Goal: Task Accomplishment & Management: Use online tool/utility

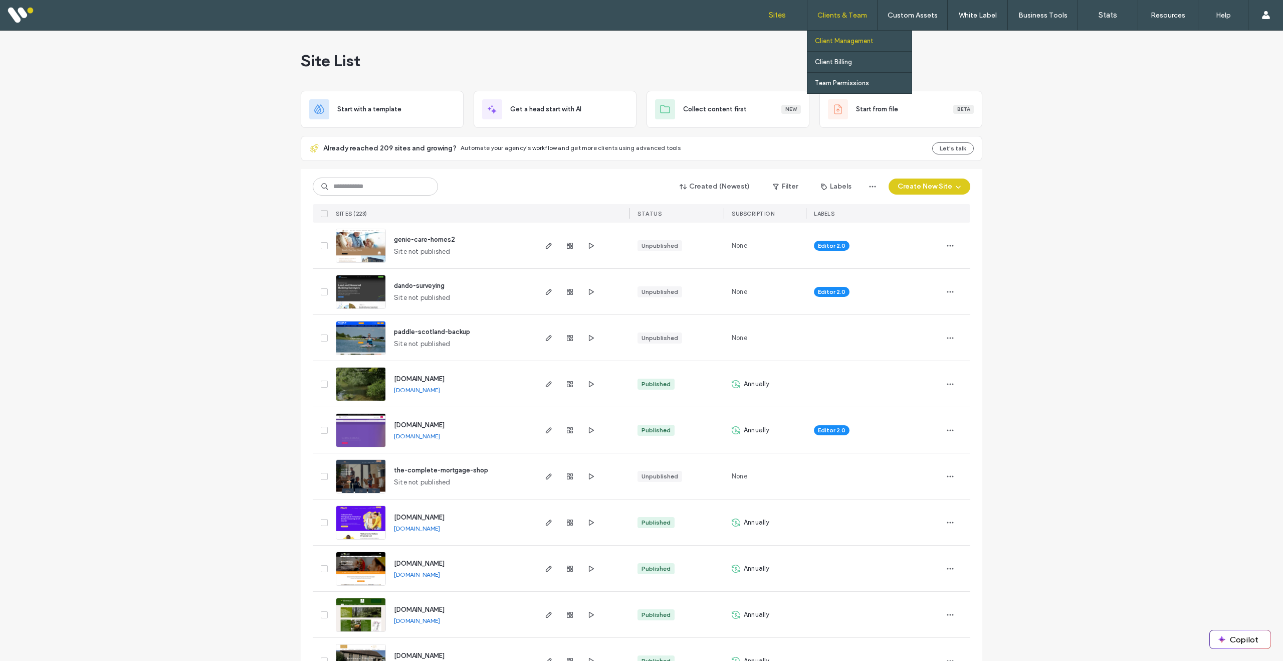
click at [847, 40] on label "Client Management" at bounding box center [844, 41] width 59 height 8
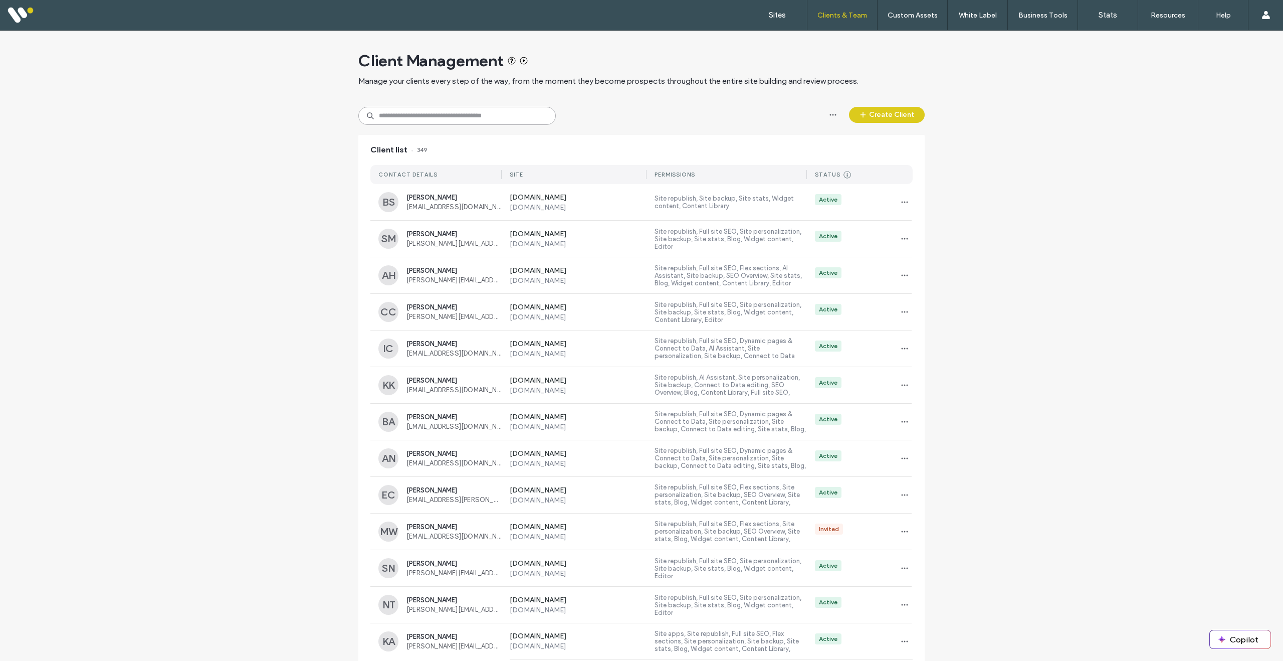
click at [476, 115] on input at bounding box center [456, 116] width 197 height 18
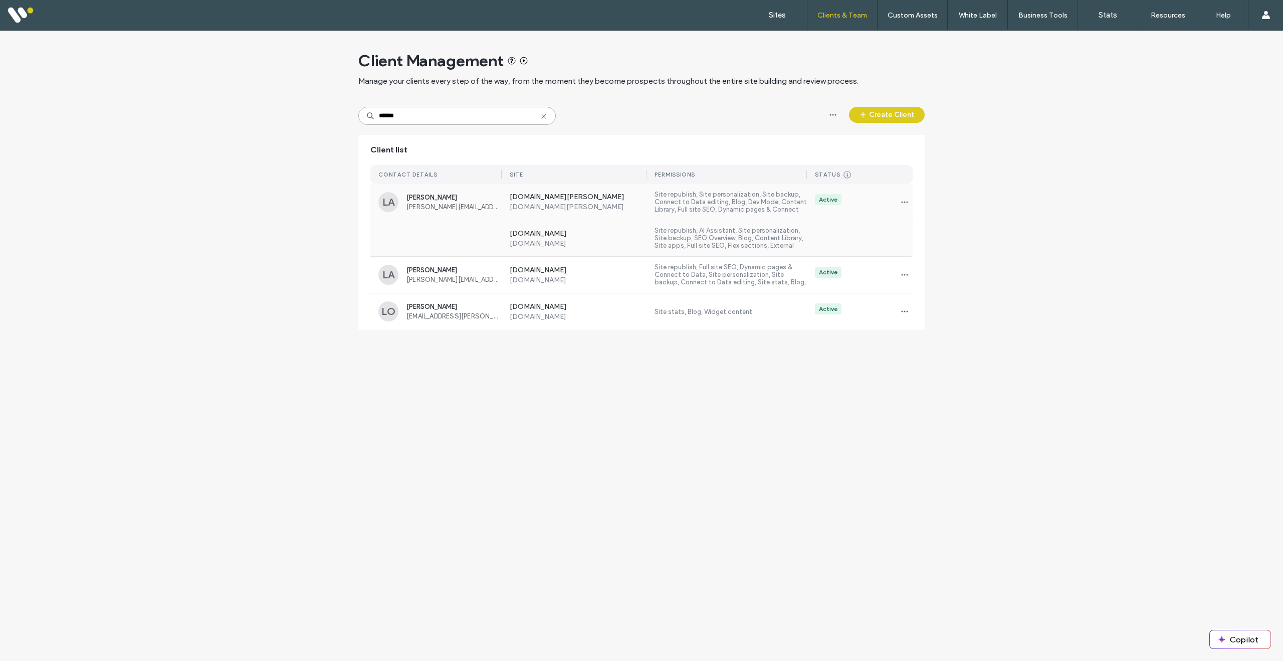
type input "******"
click at [477, 237] on div "[DOMAIN_NAME] [DOMAIN_NAME] Site republish, AI Assistant, Site personalization,…" at bounding box center [641, 238] width 542 height 36
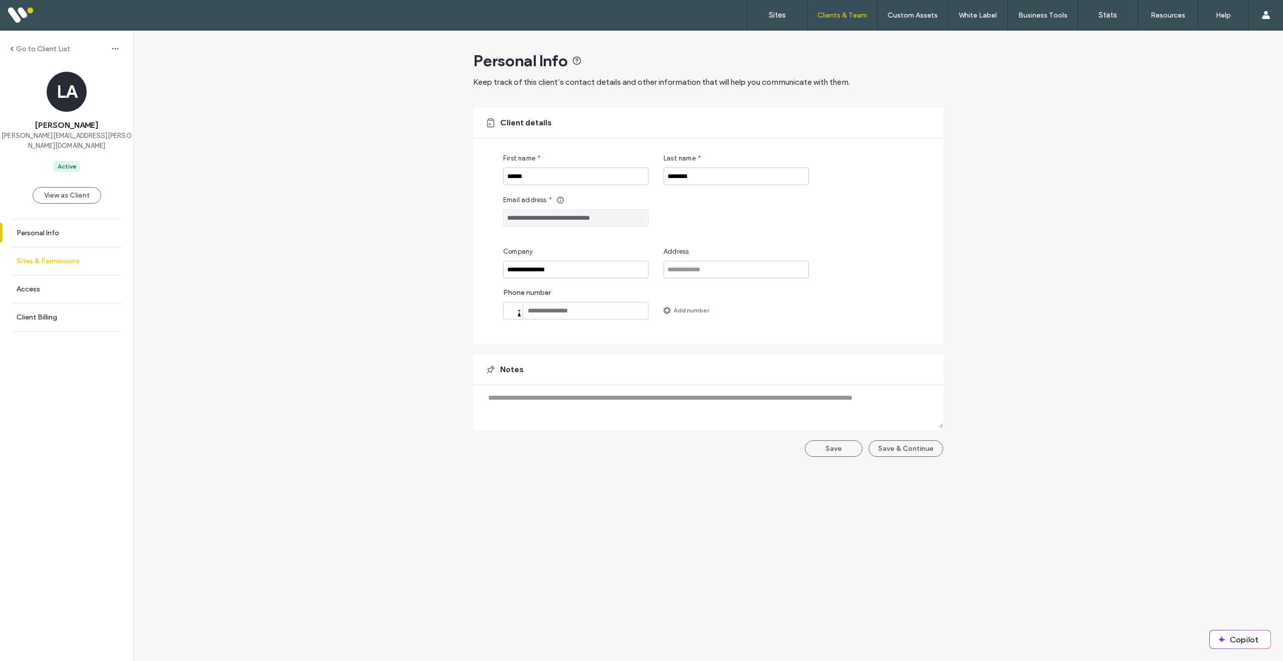
click at [69, 257] on label "Sites & Permissions" at bounding box center [48, 261] width 63 height 9
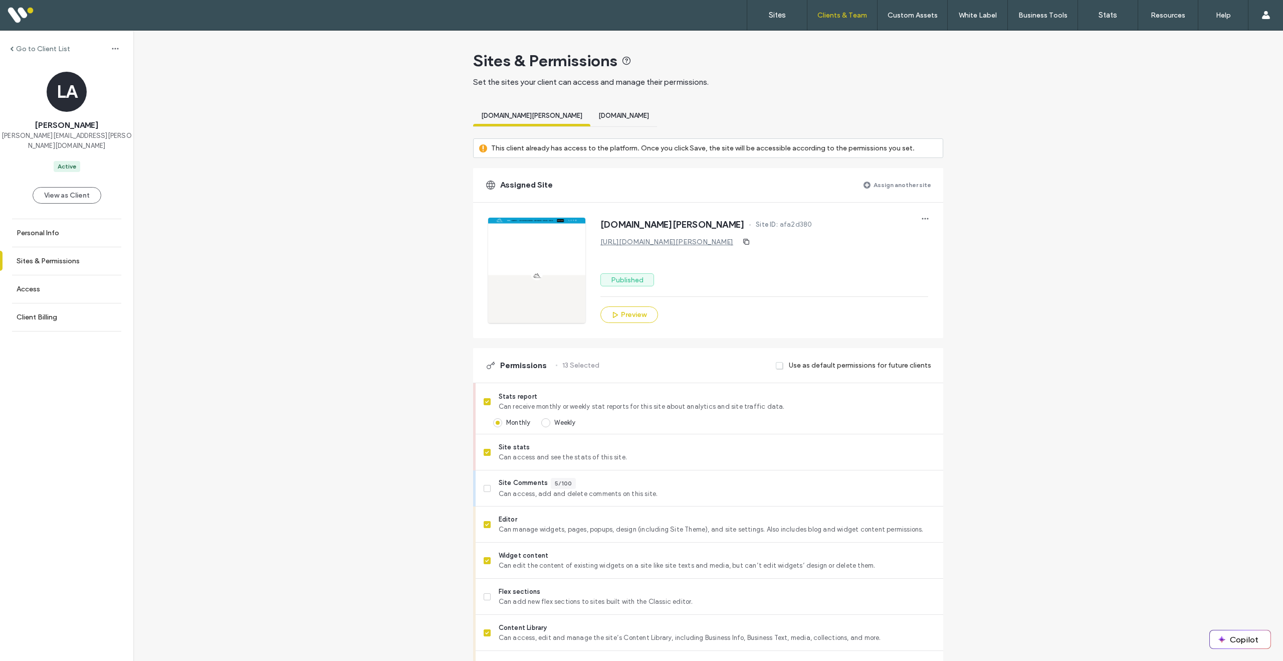
click at [885, 186] on label "Assign another site" at bounding box center [903, 185] width 58 height 18
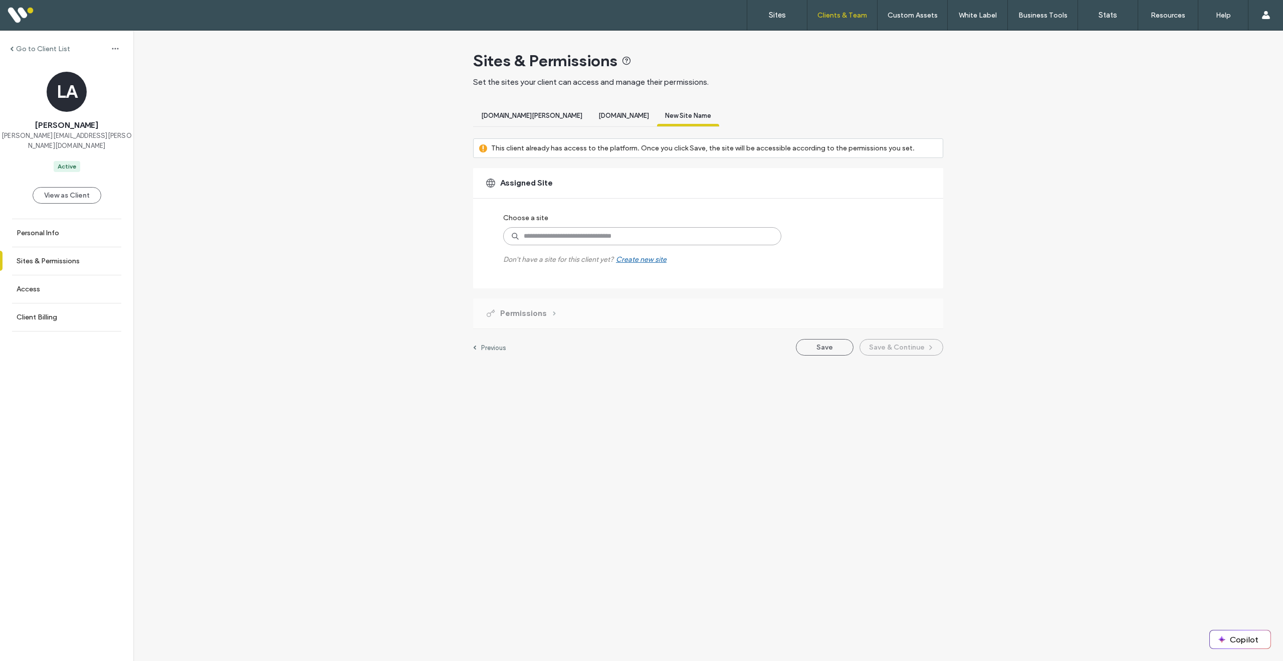
click at [616, 240] on input at bounding box center [642, 236] width 278 height 18
type input "******"
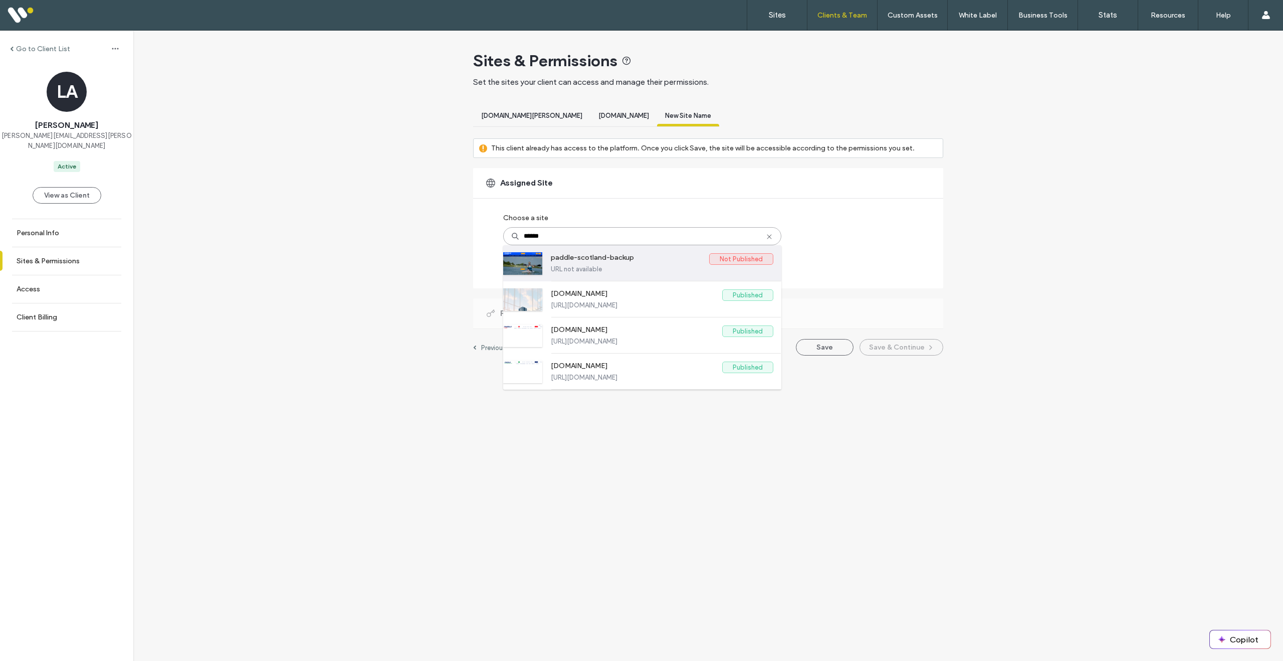
click at [640, 270] on label "URL not available" at bounding box center [662, 269] width 223 height 8
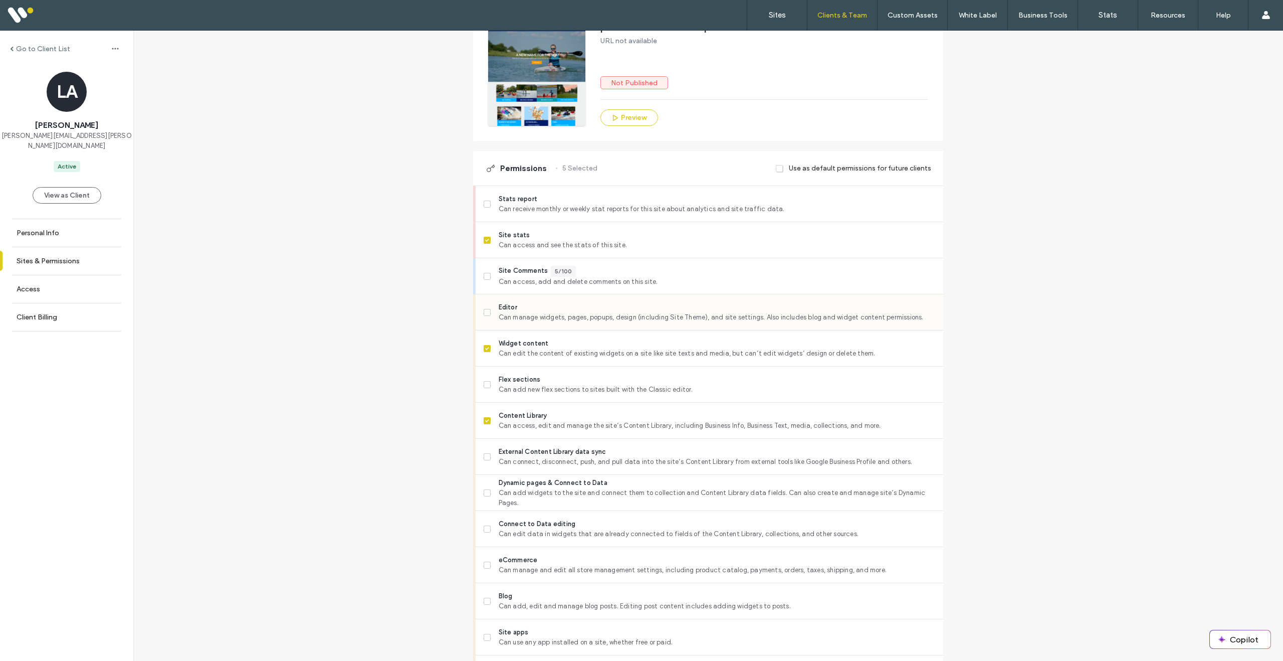
scroll to position [197, 0]
click at [485, 243] on span at bounding box center [487, 239] width 7 height 7
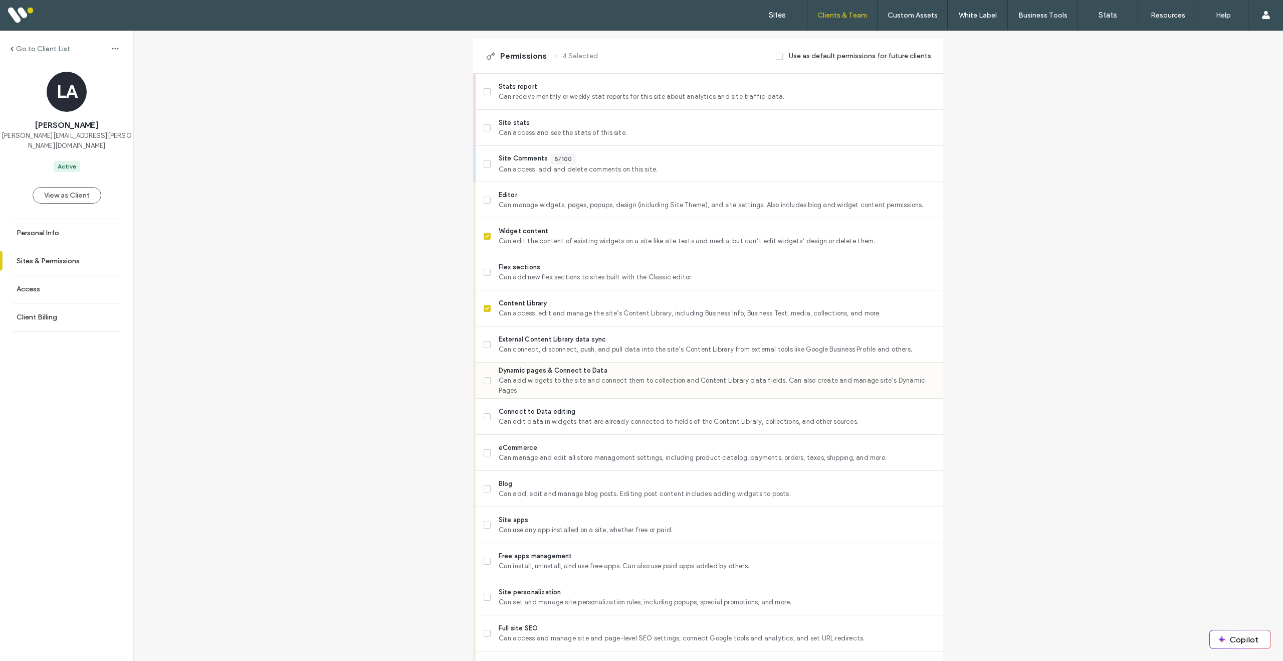
scroll to position [316, 0]
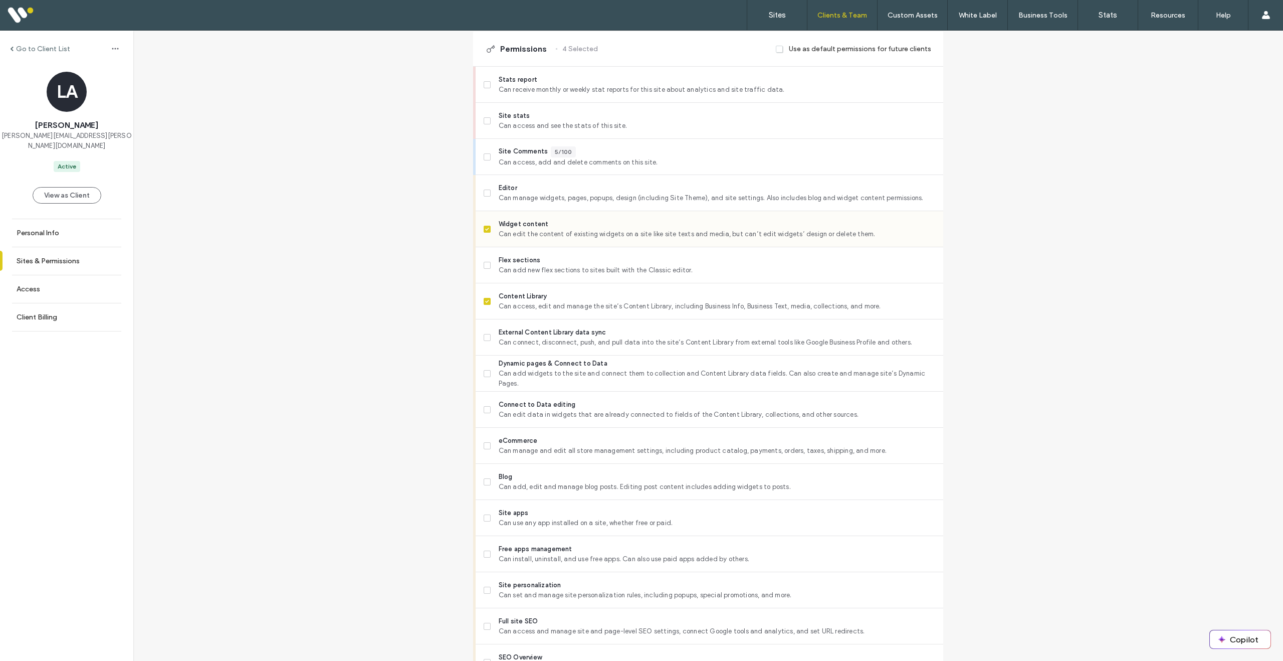
click at [485, 231] on icon at bounding box center [487, 229] width 4 height 3
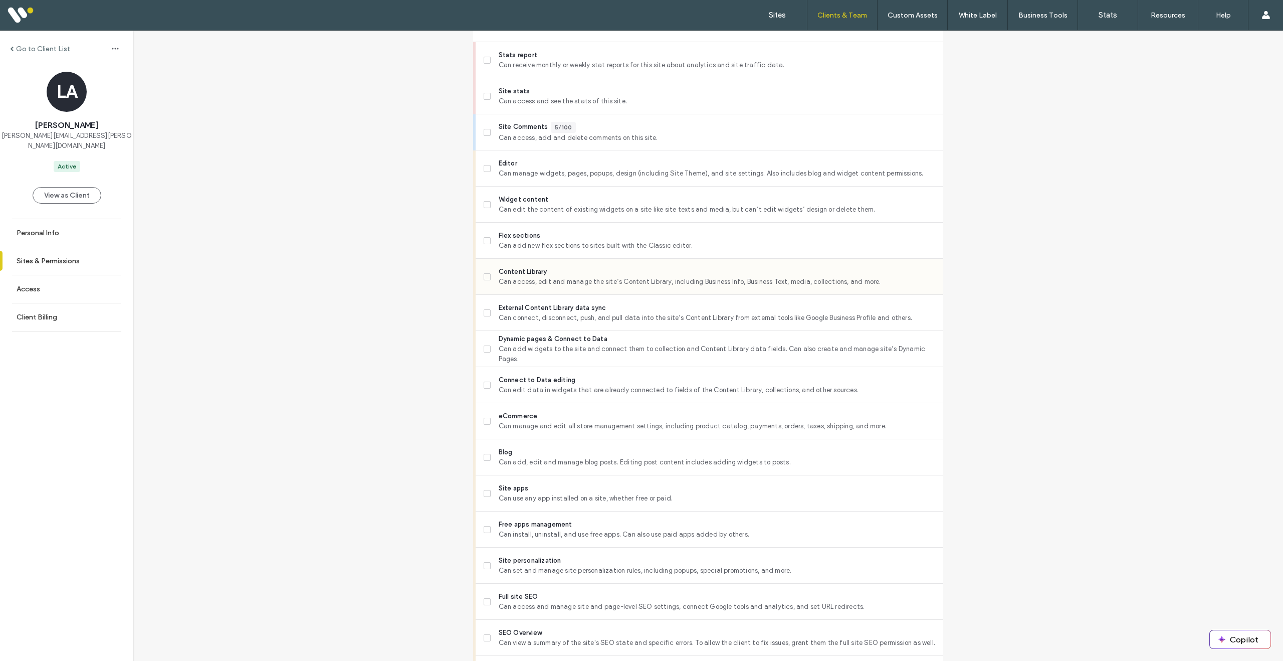
scroll to position [341, 0]
click at [559, 204] on span "Widget content" at bounding box center [717, 199] width 437 height 10
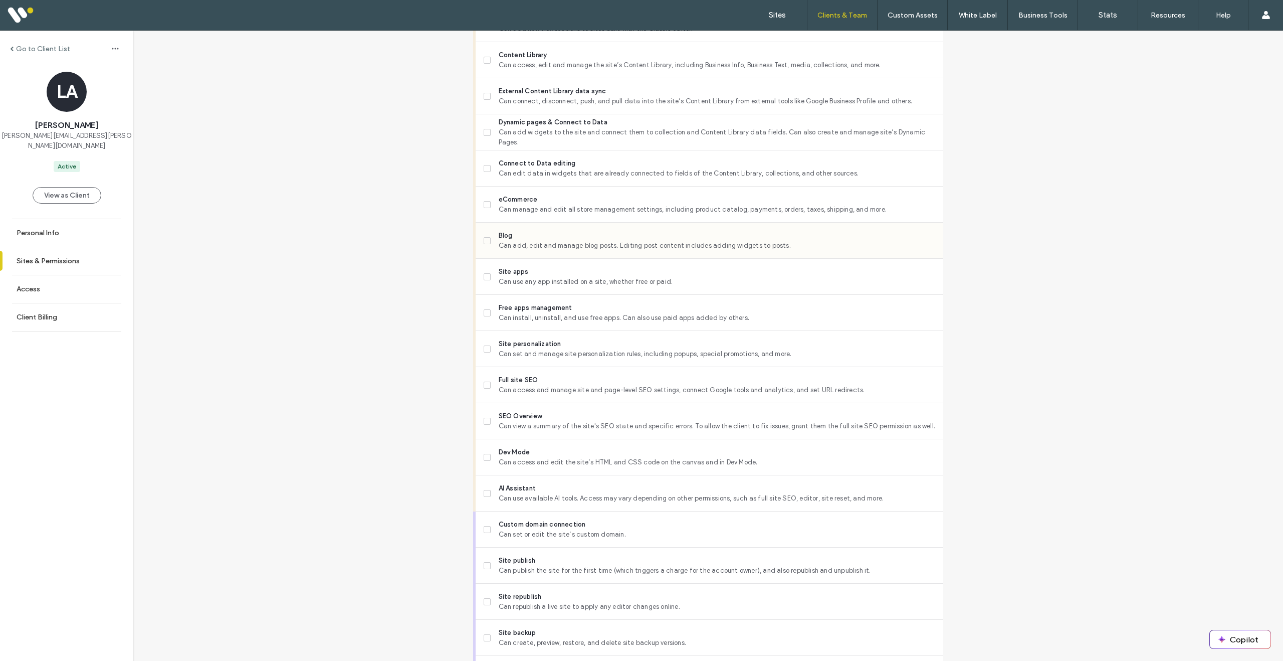
scroll to position [629, 0]
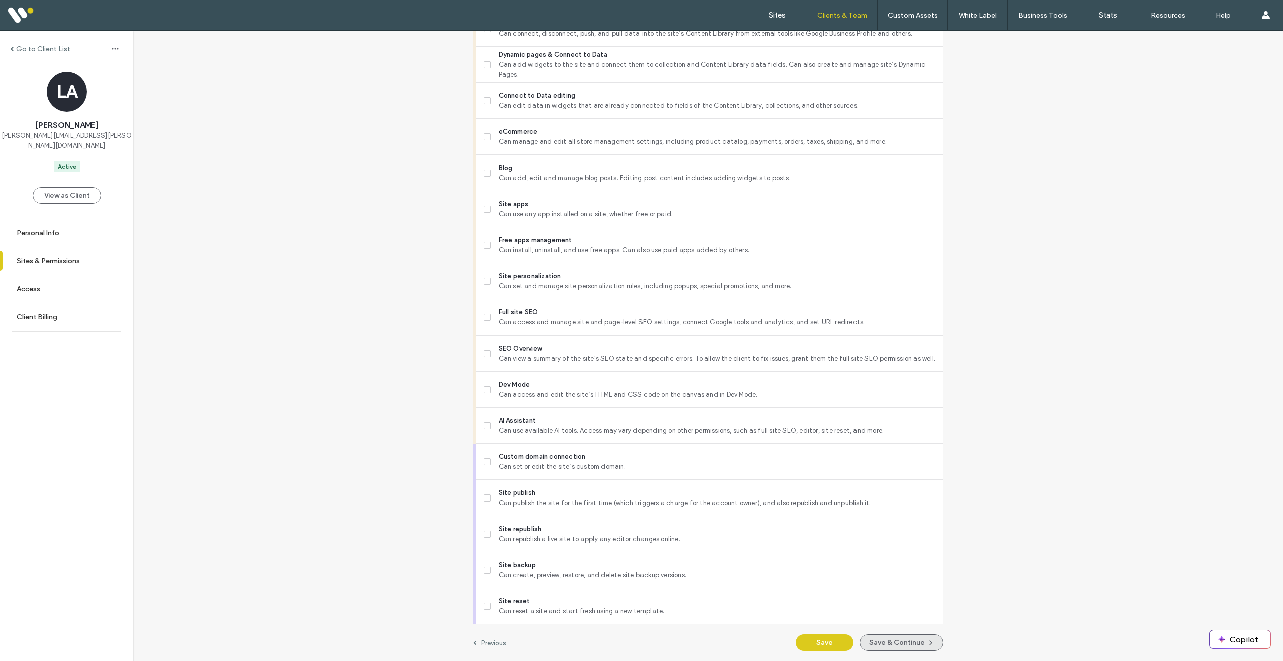
click at [899, 645] on button "Save & Continue" at bounding box center [902, 642] width 84 height 17
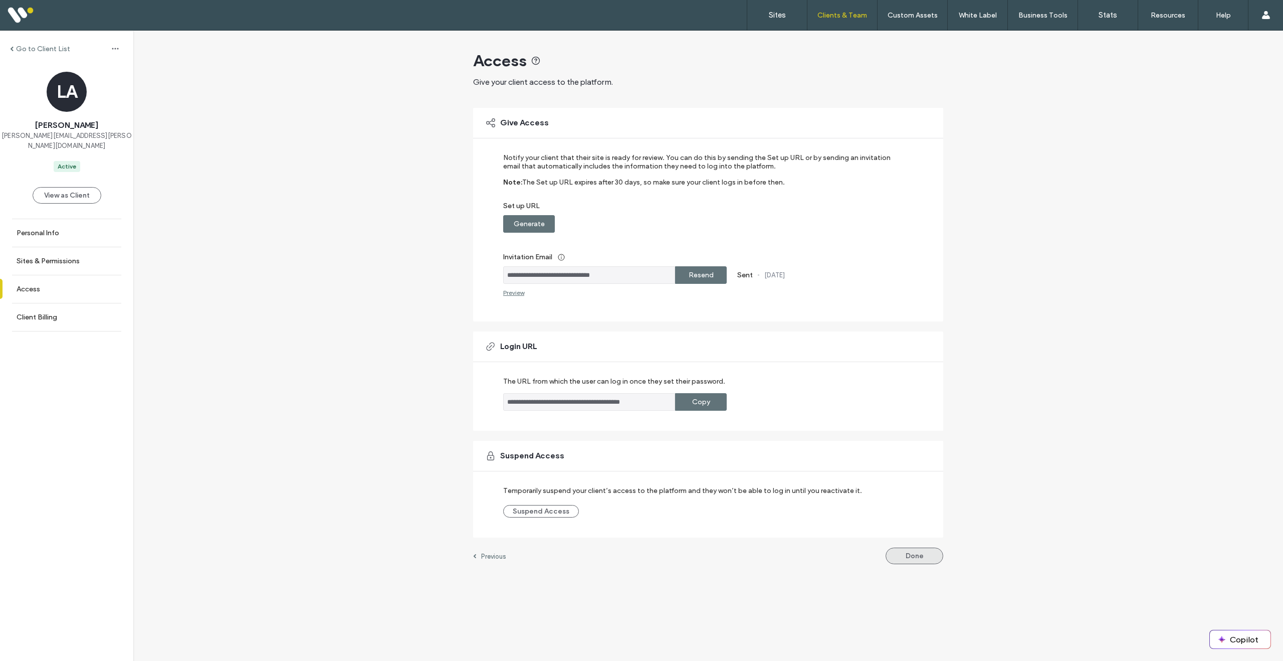
click at [908, 555] on button "Done" at bounding box center [915, 555] width 58 height 17
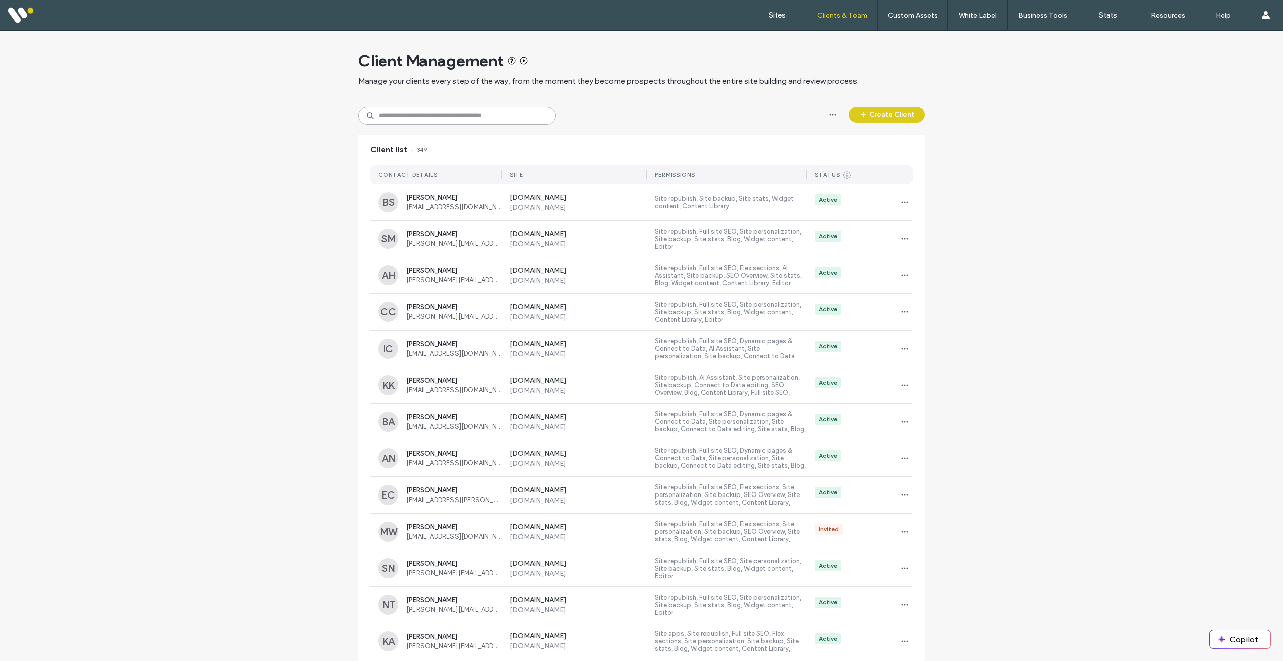
click at [417, 123] on input at bounding box center [456, 116] width 197 height 18
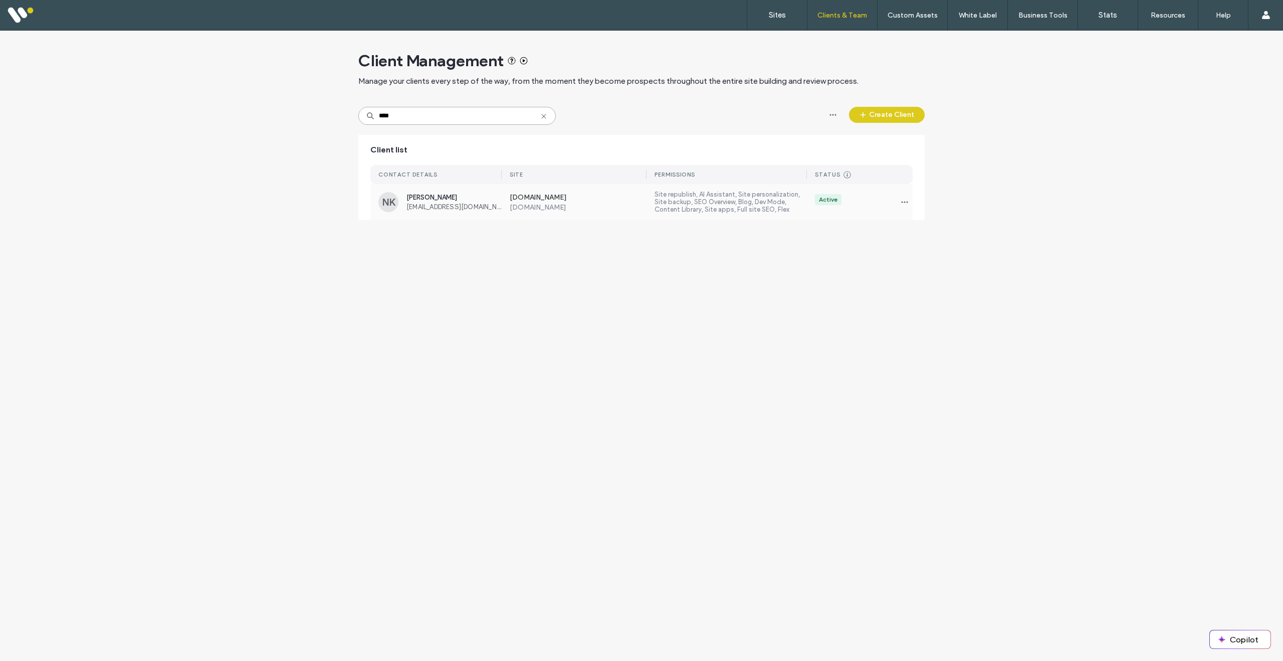
type input "****"
click at [487, 200] on span "[PERSON_NAME]" at bounding box center [453, 197] width 95 height 8
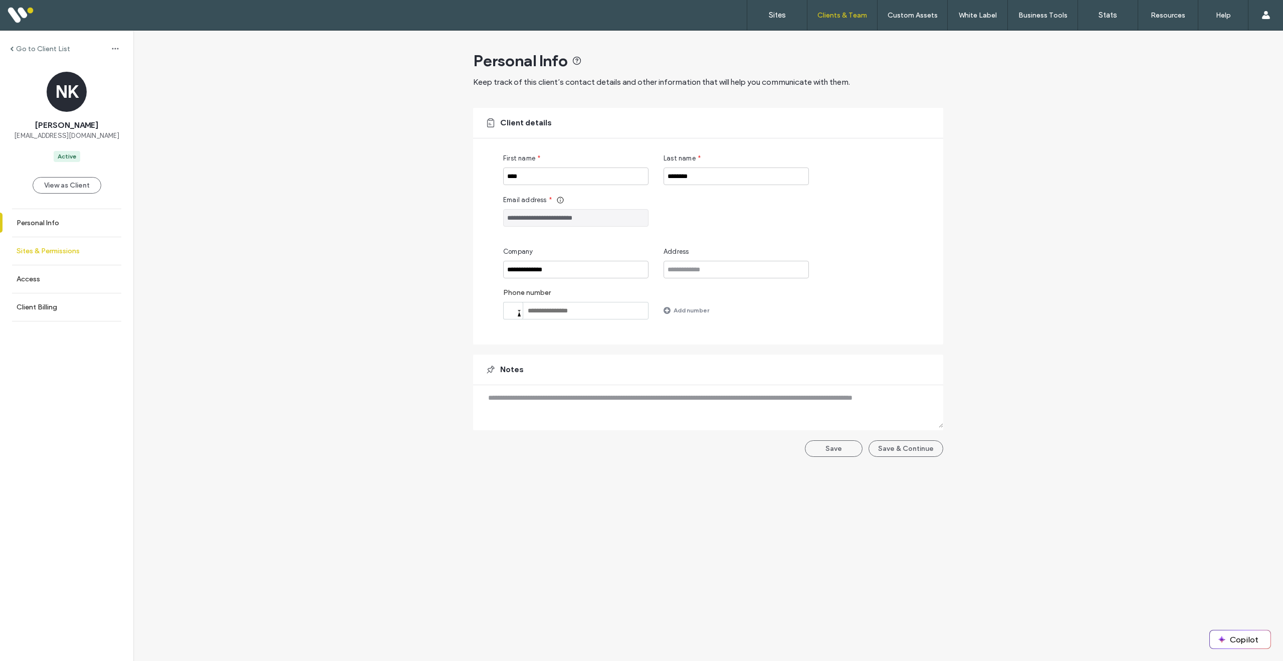
click at [51, 249] on label "Sites & Permissions" at bounding box center [48, 251] width 63 height 9
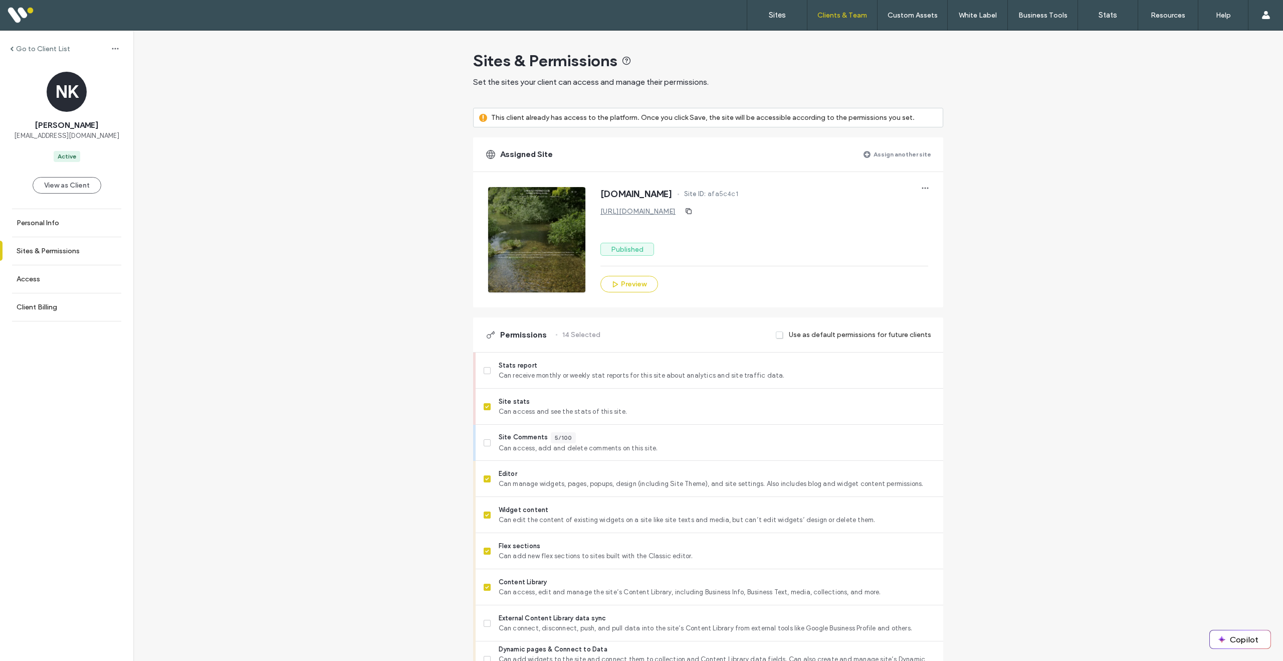
click at [886, 150] on label "Assign another site" at bounding box center [903, 154] width 58 height 18
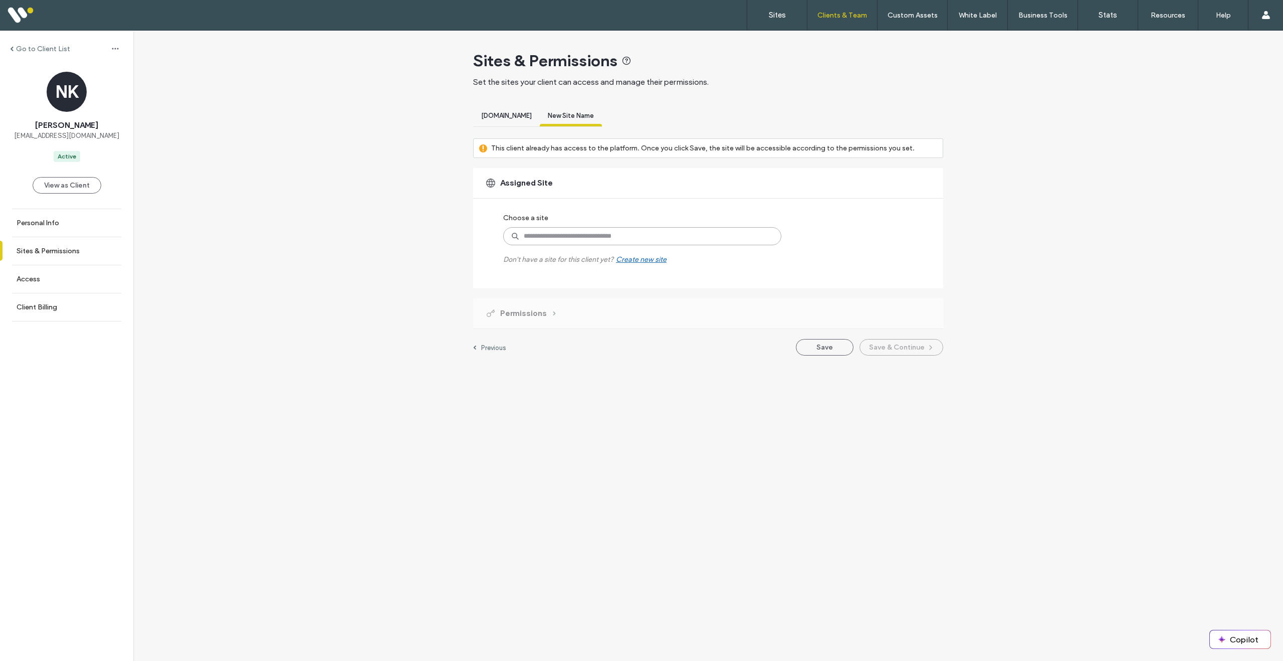
click at [647, 245] on input at bounding box center [642, 236] width 278 height 18
type input "***"
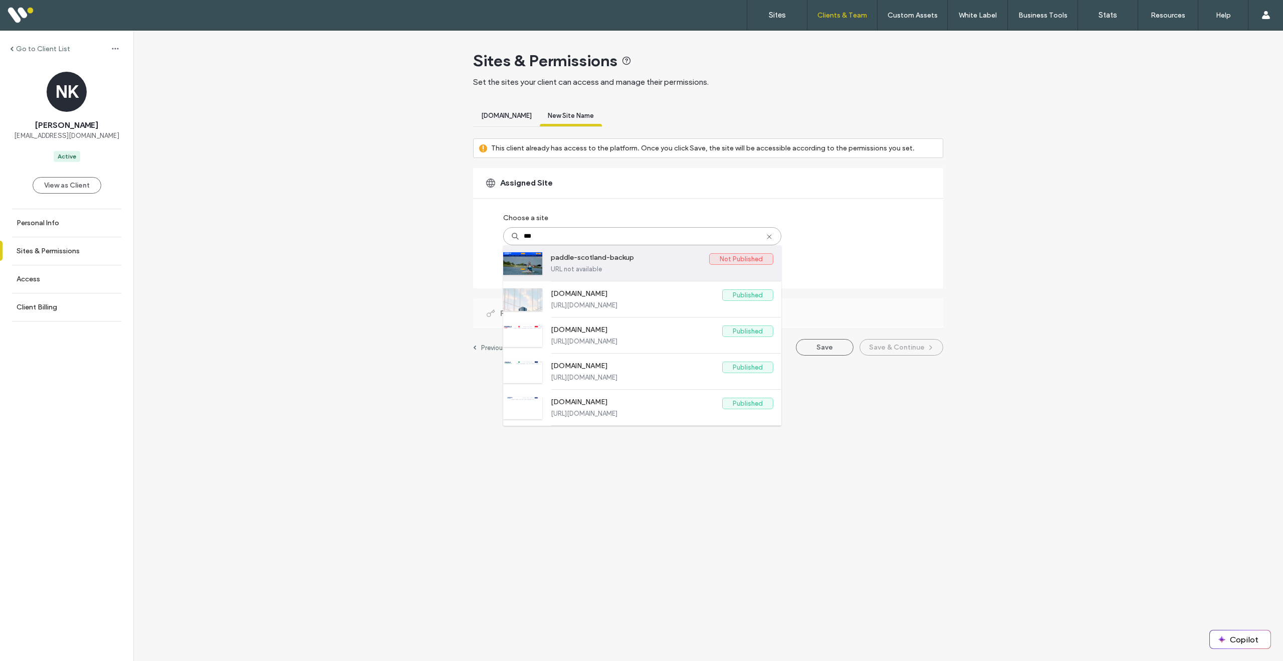
click at [663, 273] on label "URL not available" at bounding box center [662, 269] width 223 height 8
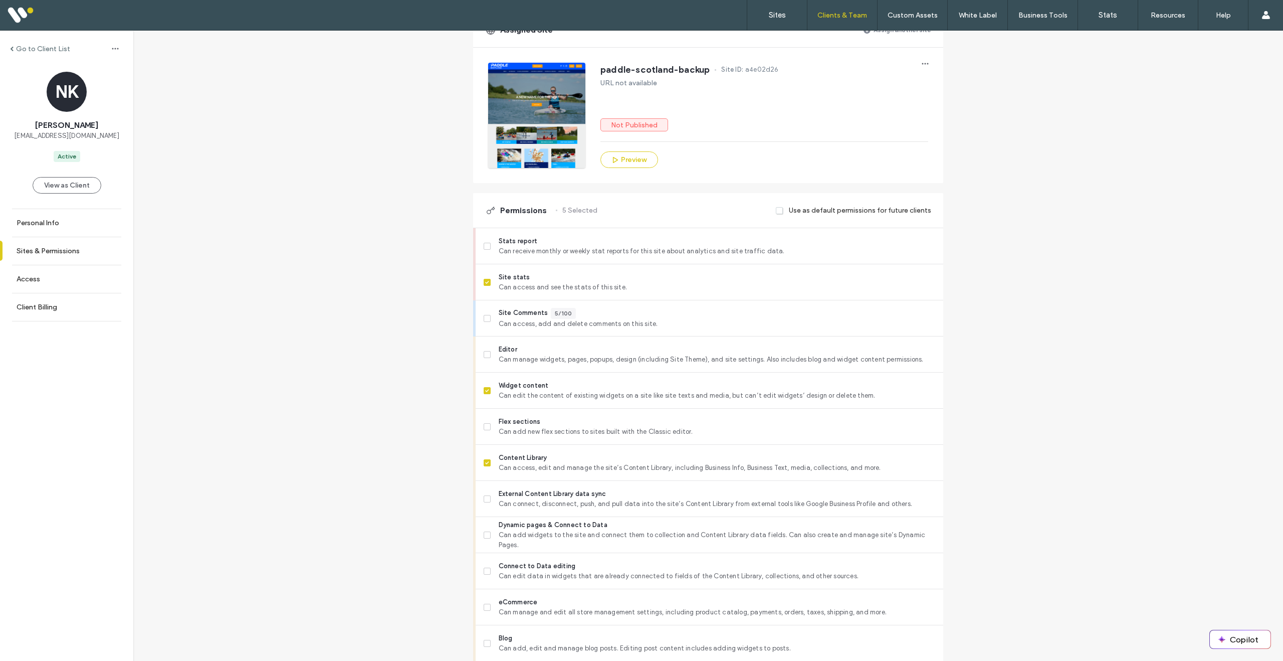
scroll to position [232, 0]
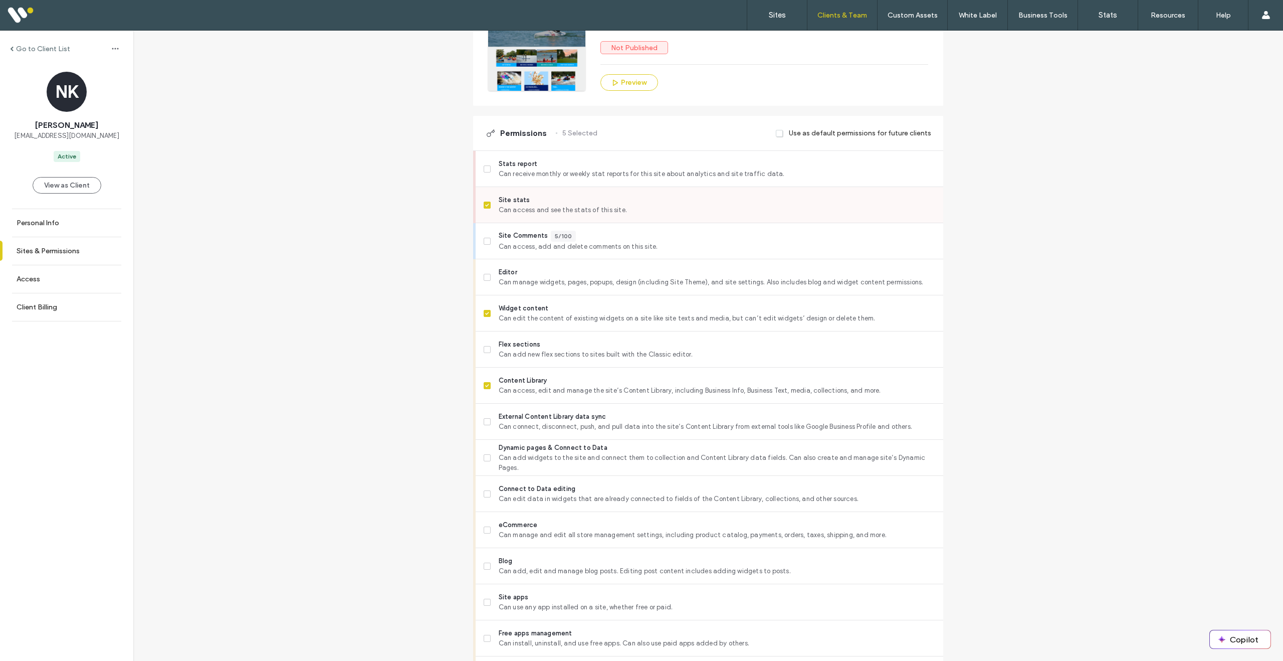
click at [484, 205] on span at bounding box center [487, 204] width 7 height 7
click at [493, 315] on label "Widget content Can edit the content of existing widgets on a site like site tex…" at bounding box center [710, 313] width 452 height 20
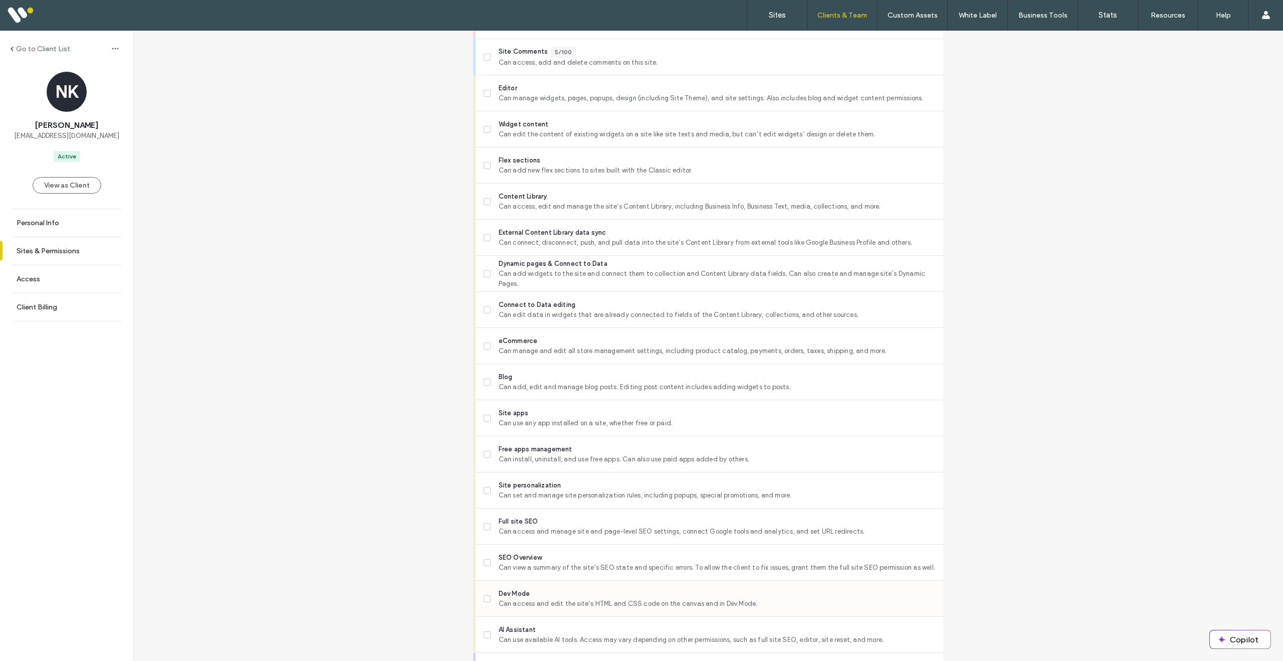
scroll to position [0, 0]
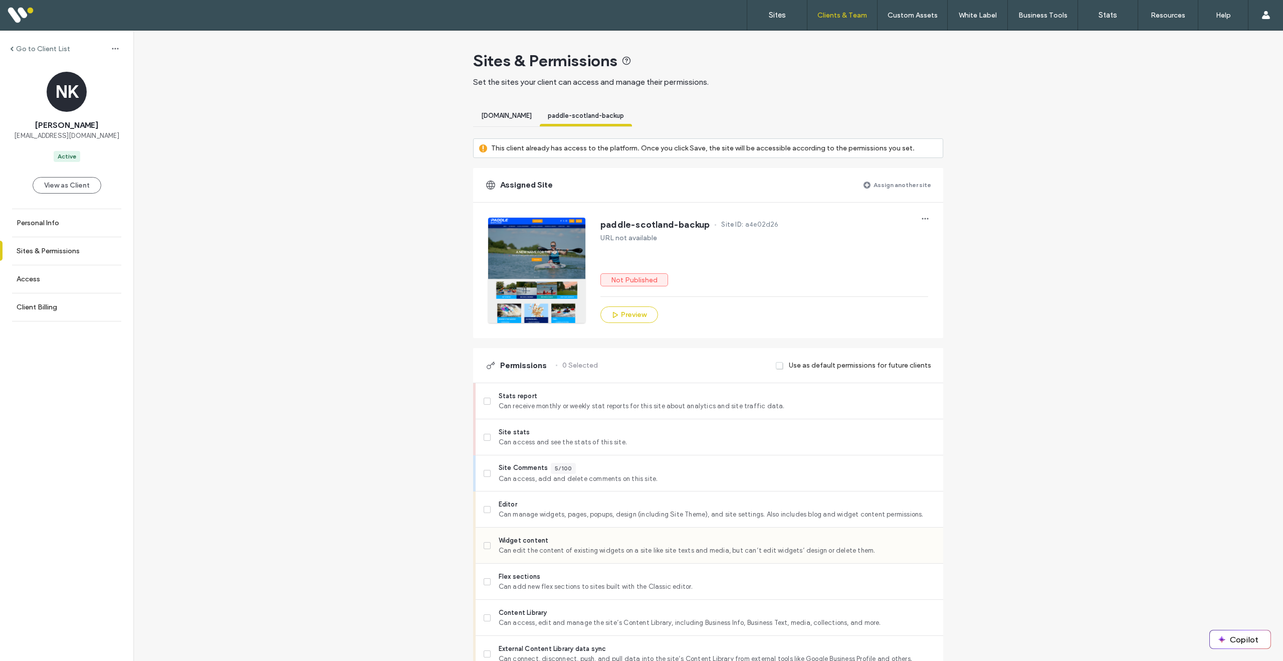
drag, startPoint x: 568, startPoint y: 544, endPoint x: 586, endPoint y: 528, distance: 23.4
click at [568, 544] on span "Widget content" at bounding box center [717, 540] width 437 height 10
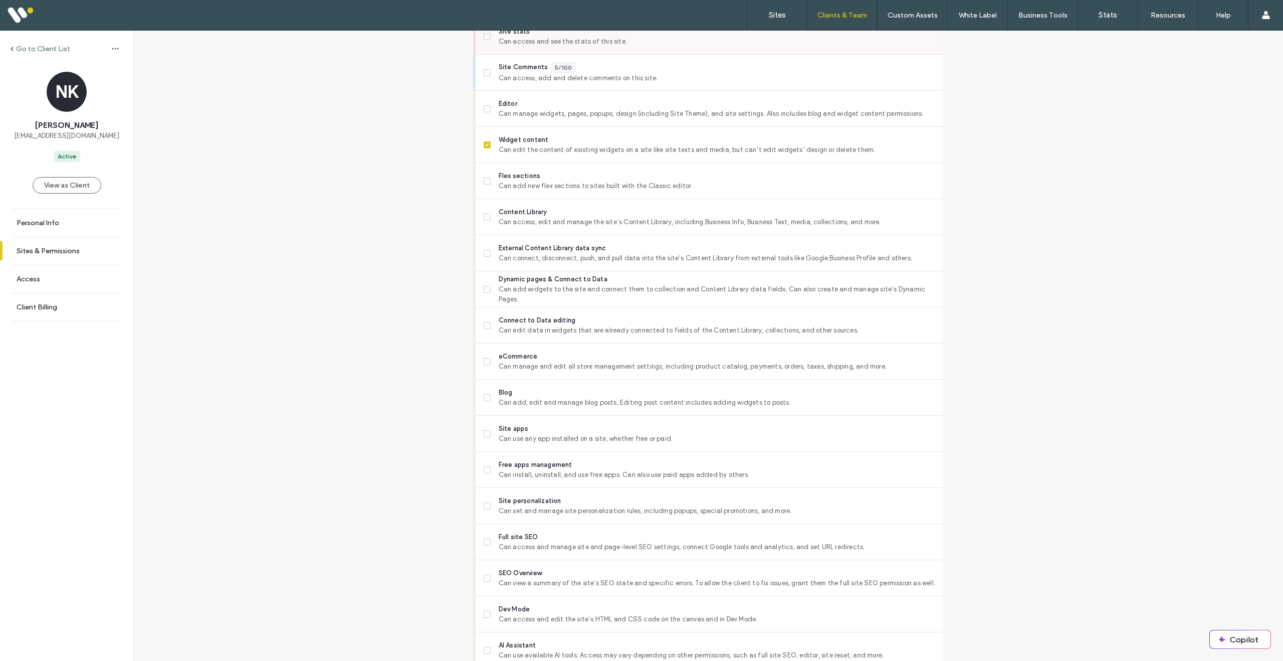
scroll to position [629, 0]
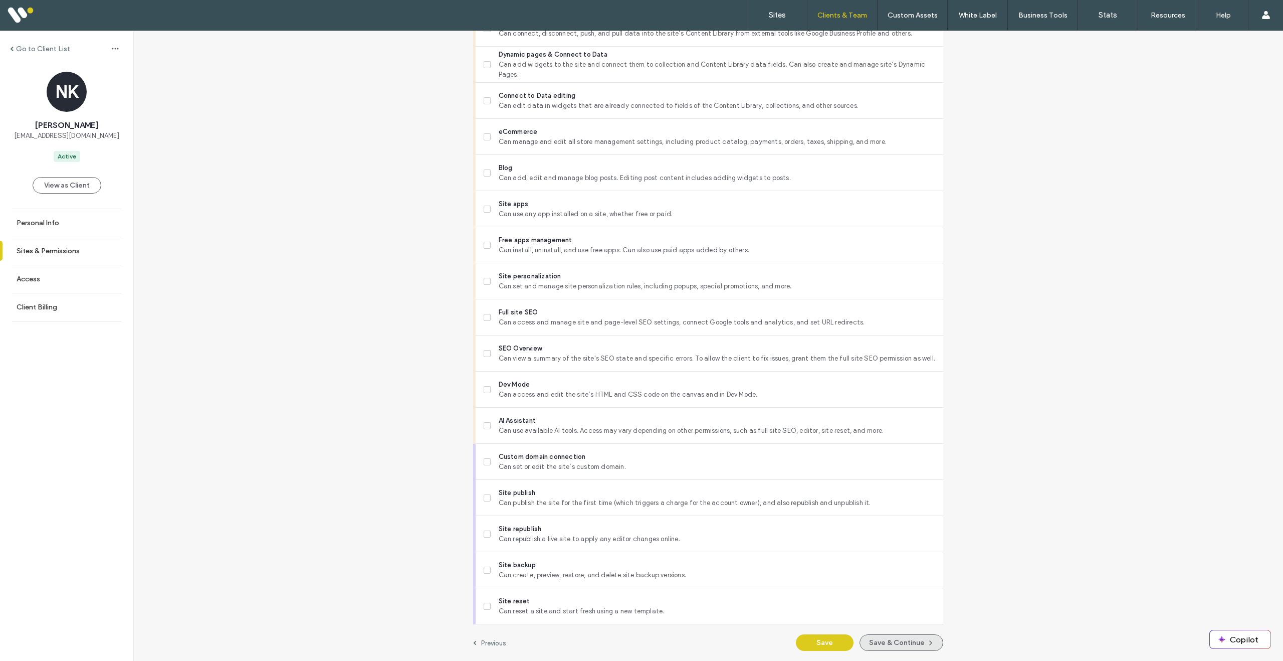
click at [904, 646] on button "Save & Continue" at bounding box center [902, 642] width 84 height 17
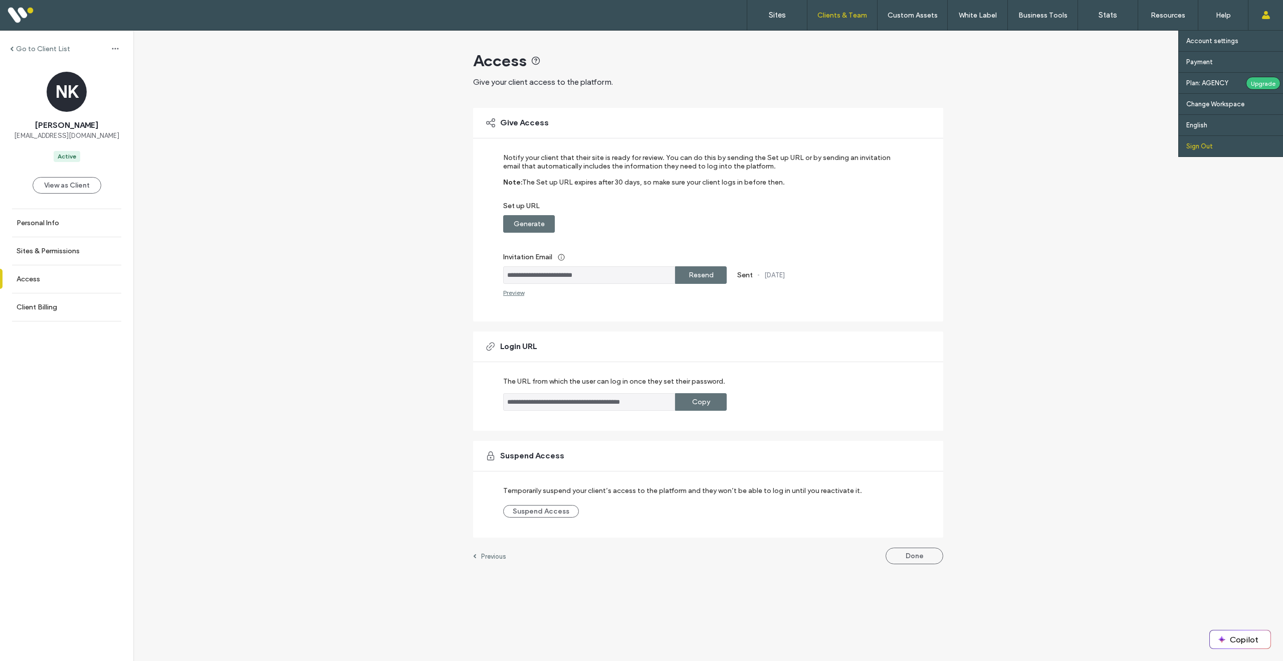
click at [1209, 148] on label "Sign Out" at bounding box center [1199, 146] width 27 height 8
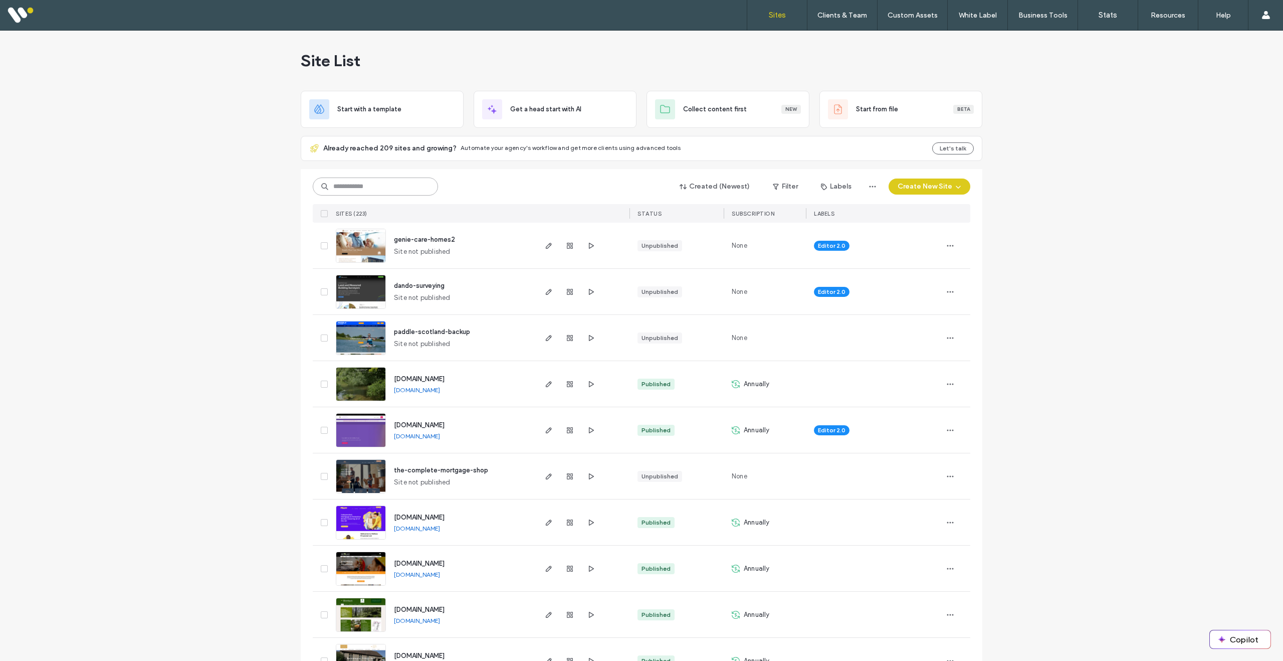
click at [389, 185] on input at bounding box center [375, 186] width 125 height 18
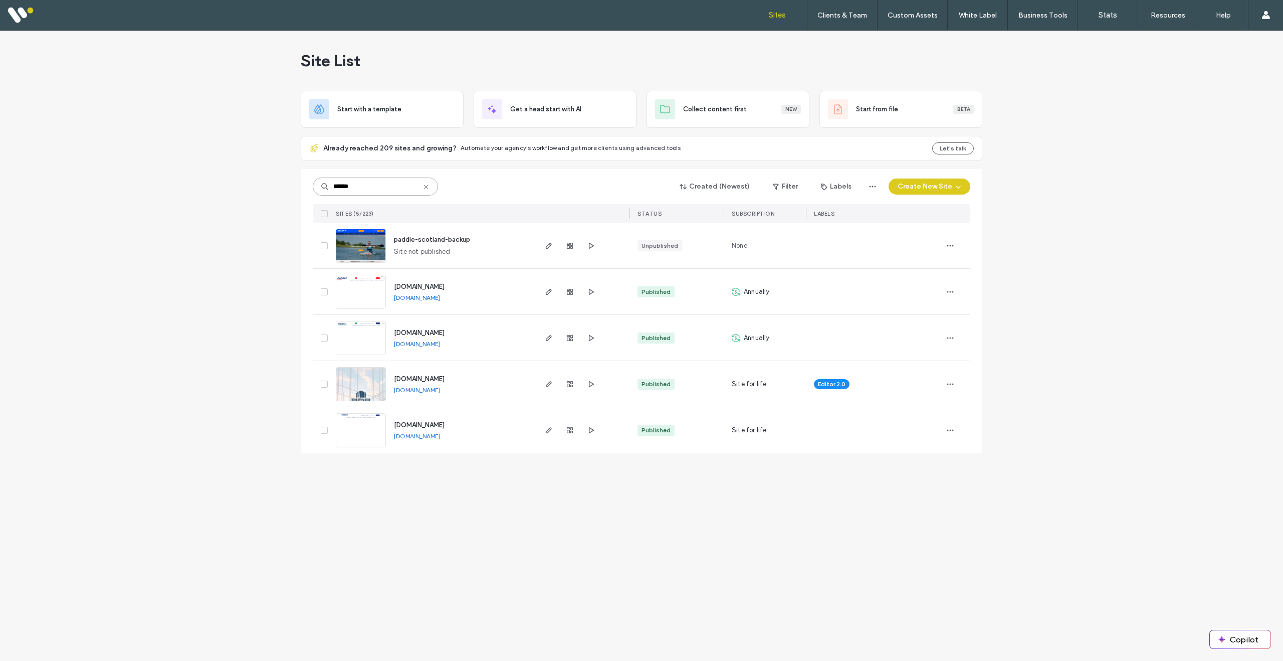
type input "******"
click at [368, 434] on img at bounding box center [360, 447] width 49 height 68
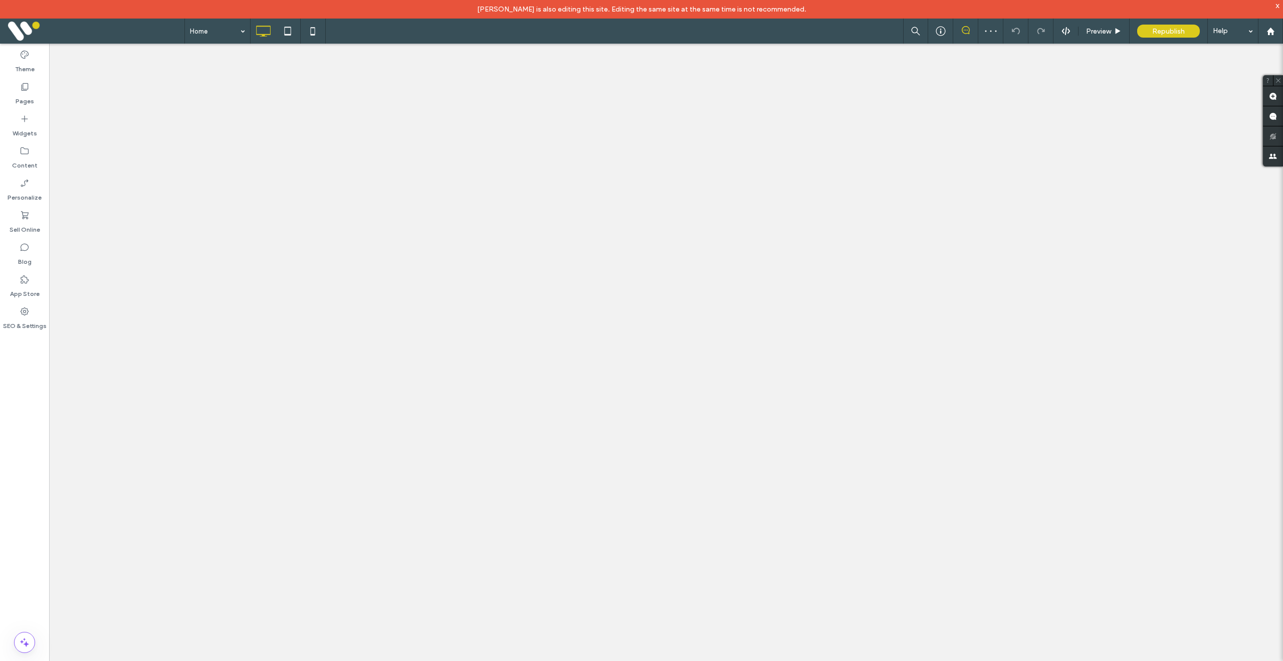
click at [1281, 8] on div "Louisa Arbuckle is also editing this site. Editing the same site at the same ti…" at bounding box center [641, 9] width 1283 height 19
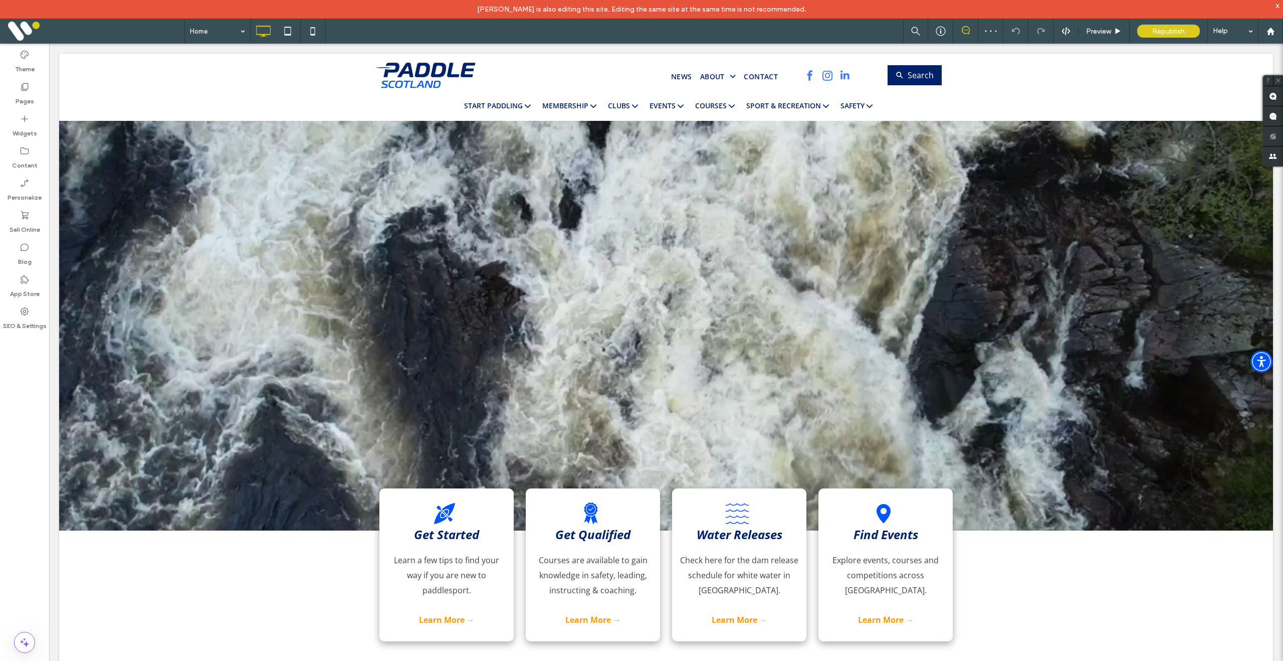
click at [1279, 8] on div "x" at bounding box center [1277, 5] width 5 height 9
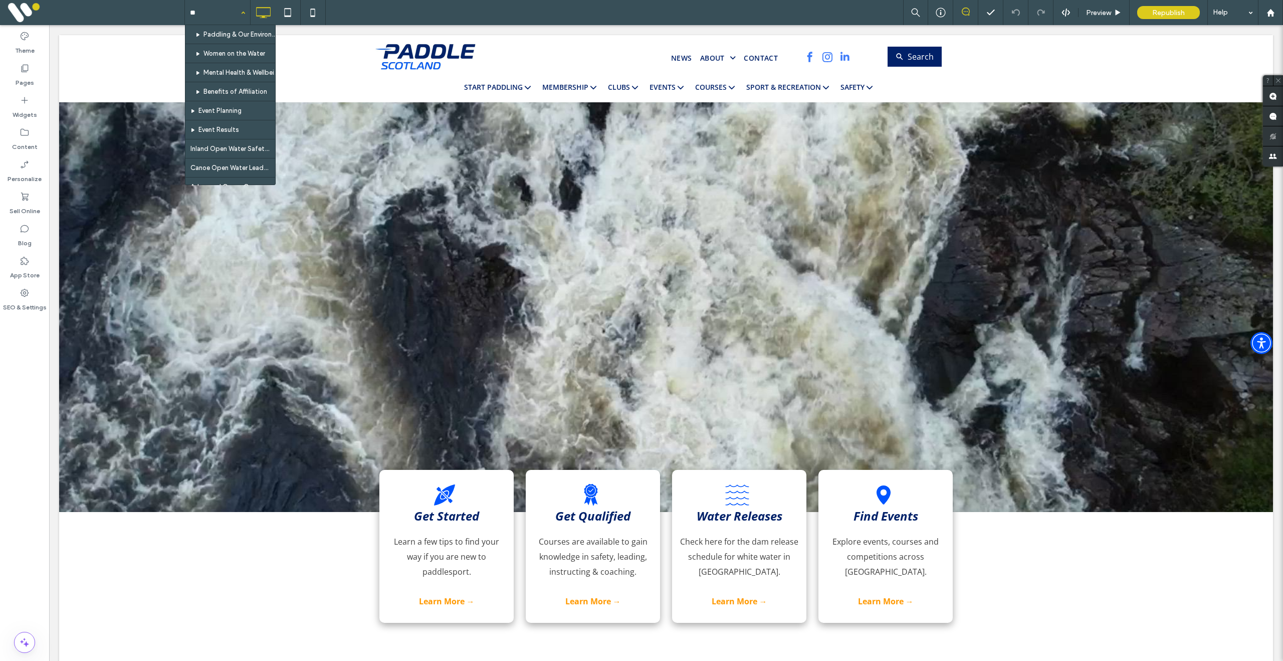
type input "***"
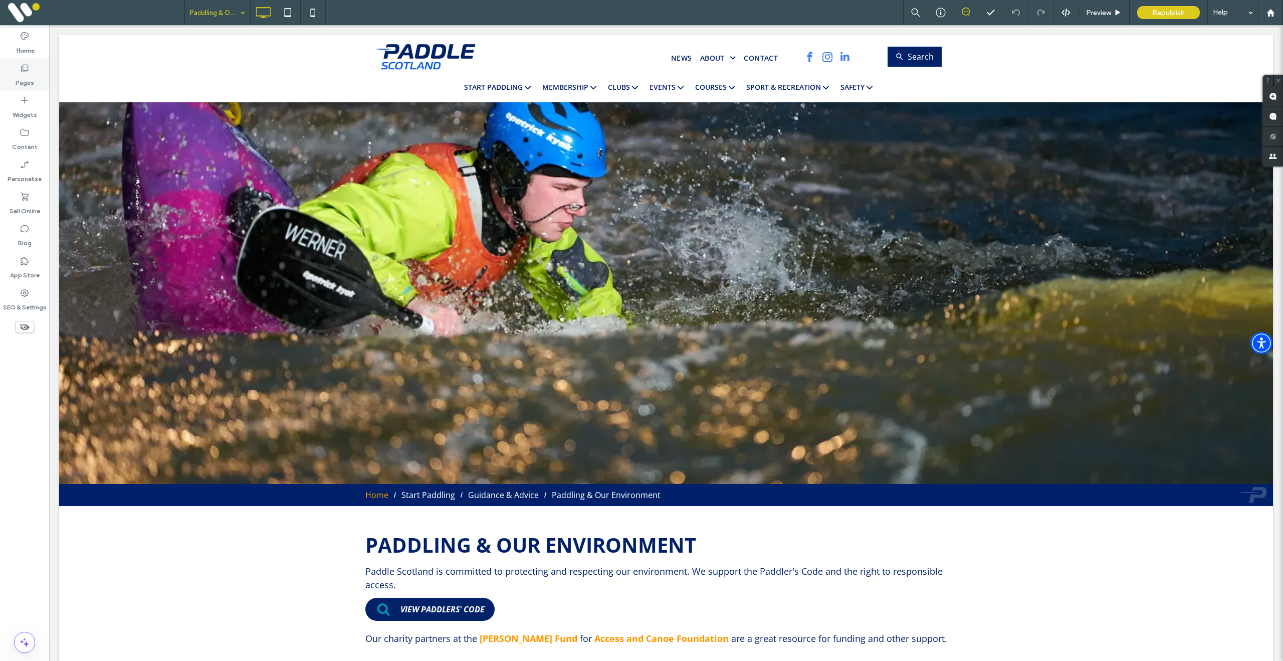
click at [35, 64] on div "Pages" at bounding box center [24, 75] width 49 height 32
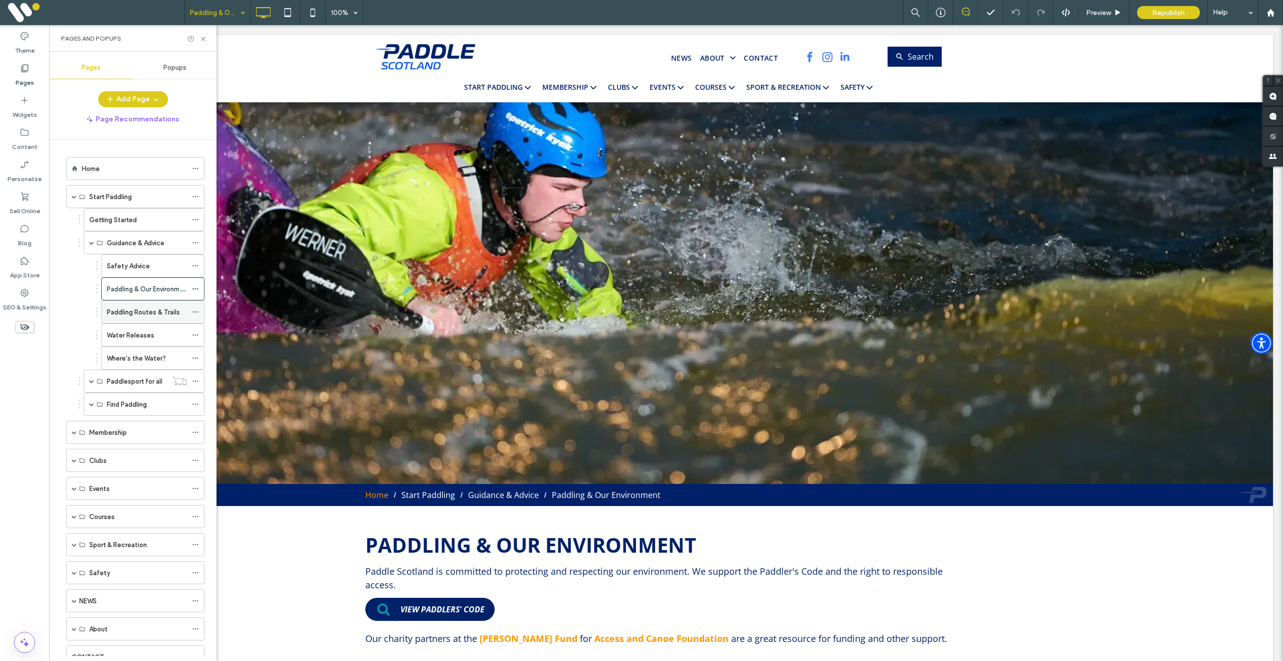
click at [135, 317] on label "Paddling Routes & Trails" at bounding box center [143, 312] width 73 height 18
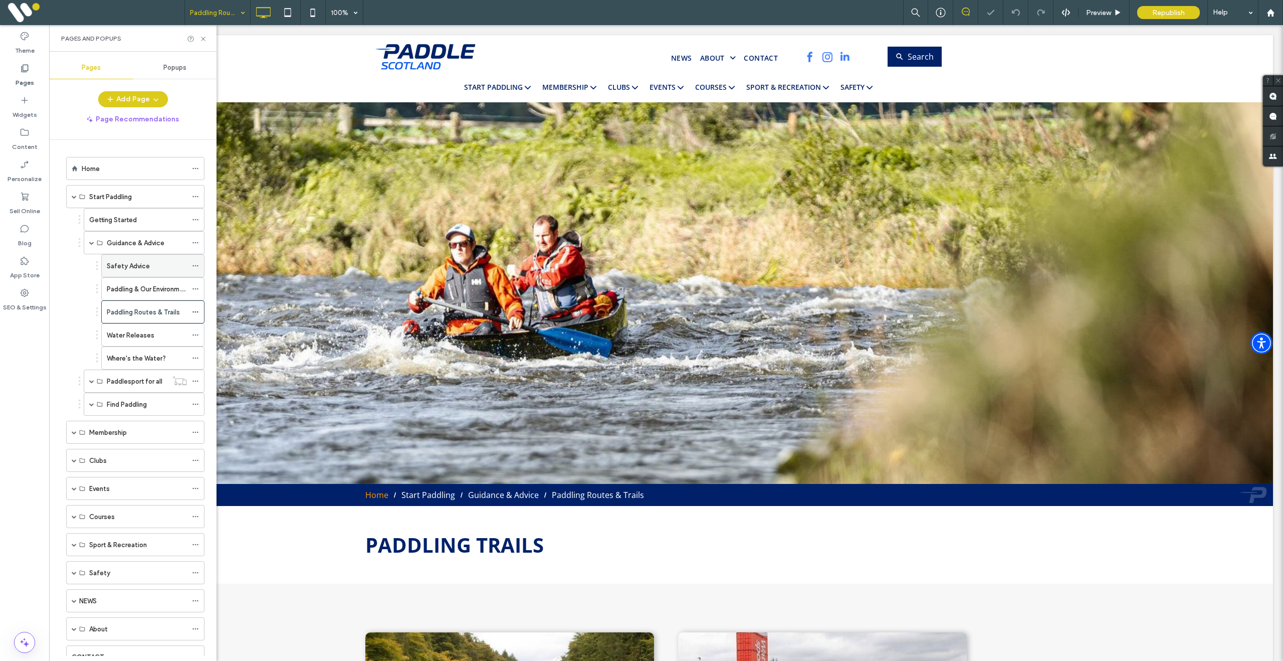
click at [134, 269] on label "Safety Advice" at bounding box center [128, 266] width 43 height 18
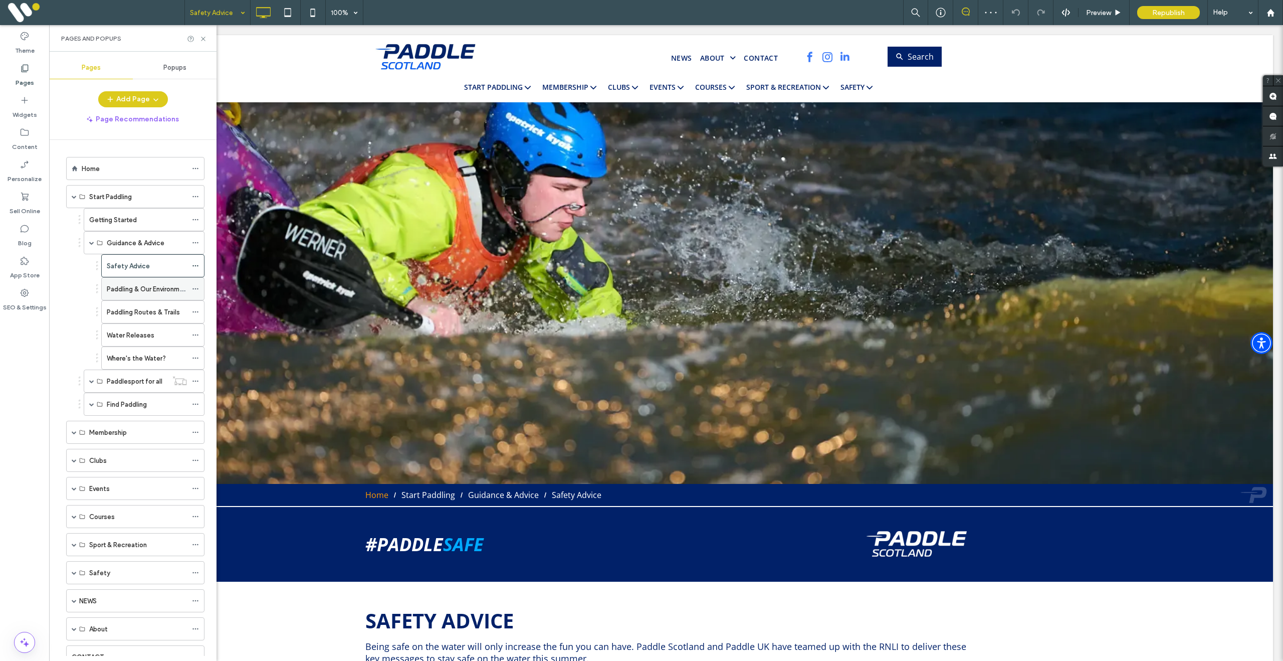
click at [128, 290] on label "Paddling & Our Environment" at bounding box center [148, 289] width 83 height 18
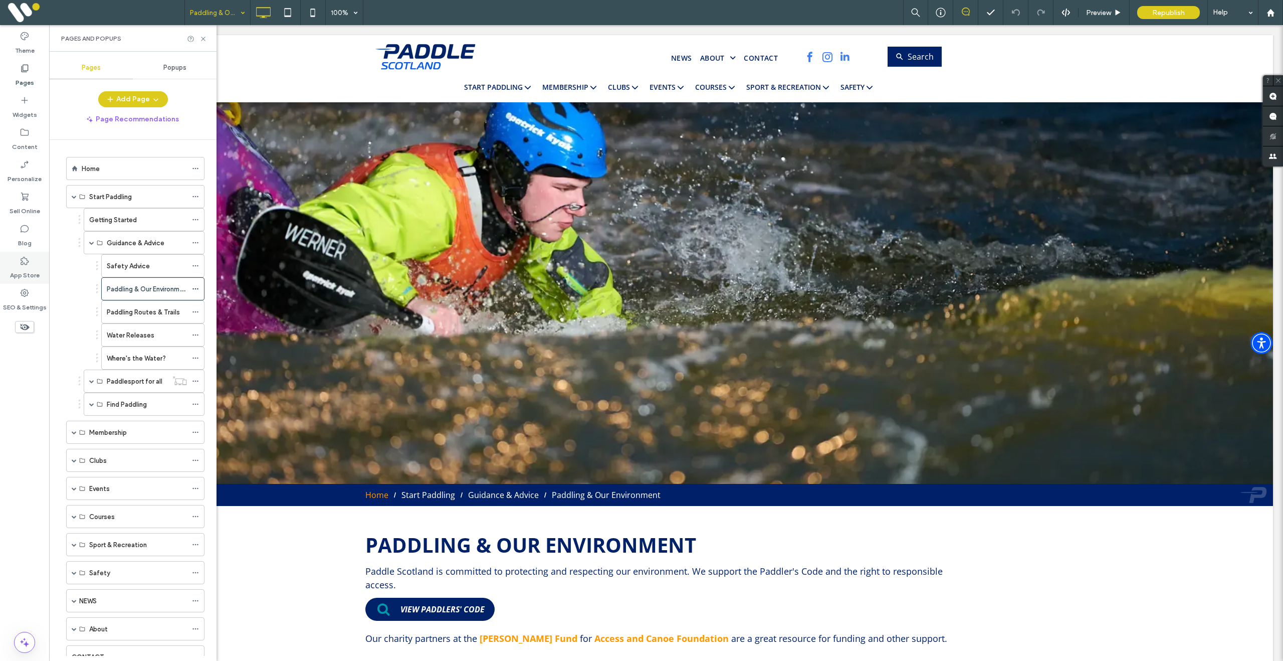
click at [18, 261] on div "App Store" at bounding box center [24, 268] width 49 height 32
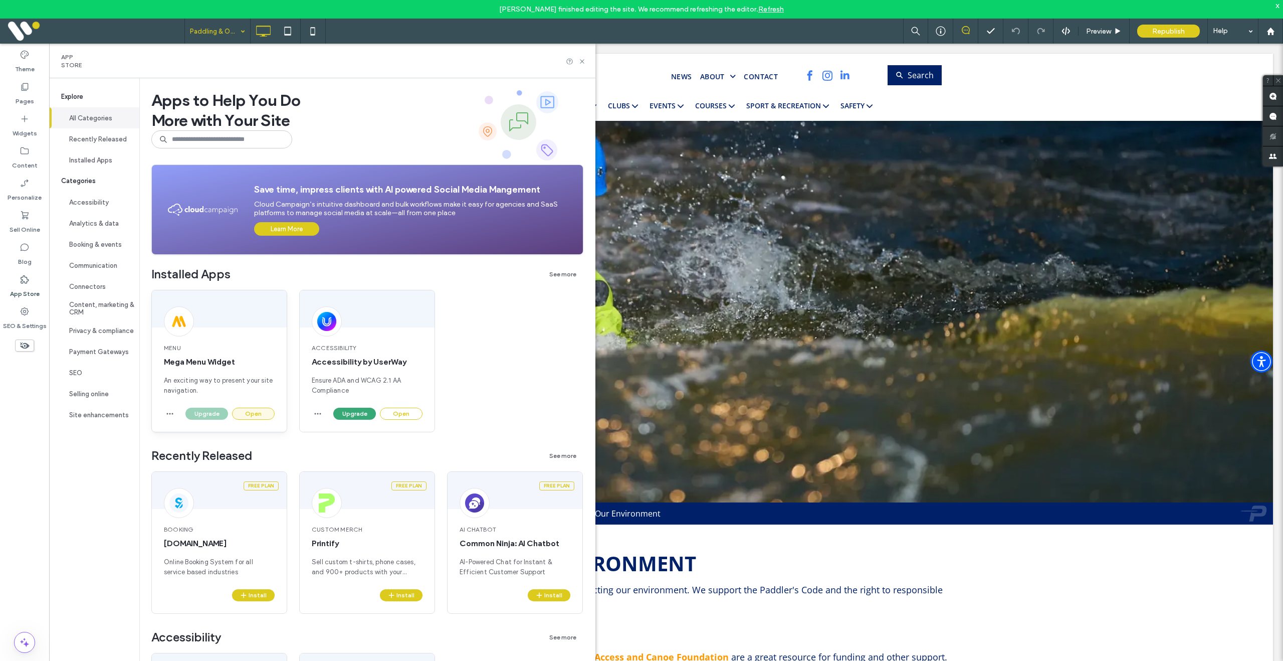
click at [258, 413] on button "Open" at bounding box center [253, 413] width 43 height 12
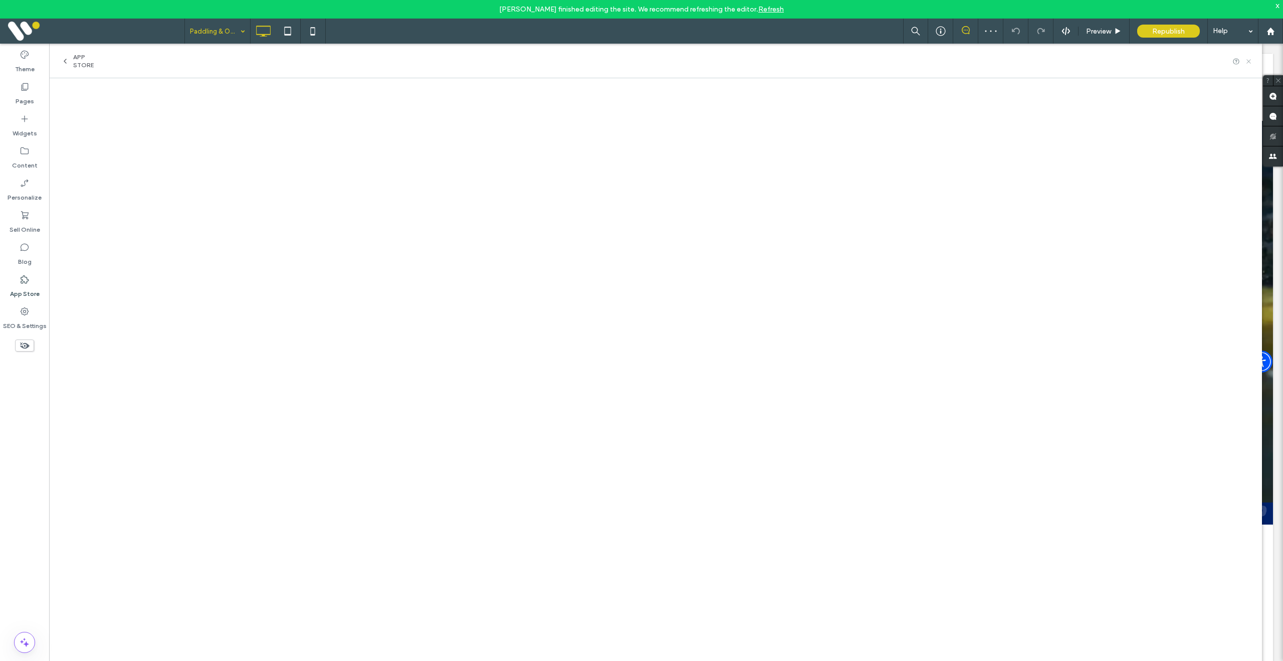
click at [1248, 62] on icon at bounding box center [1249, 62] width 8 height 8
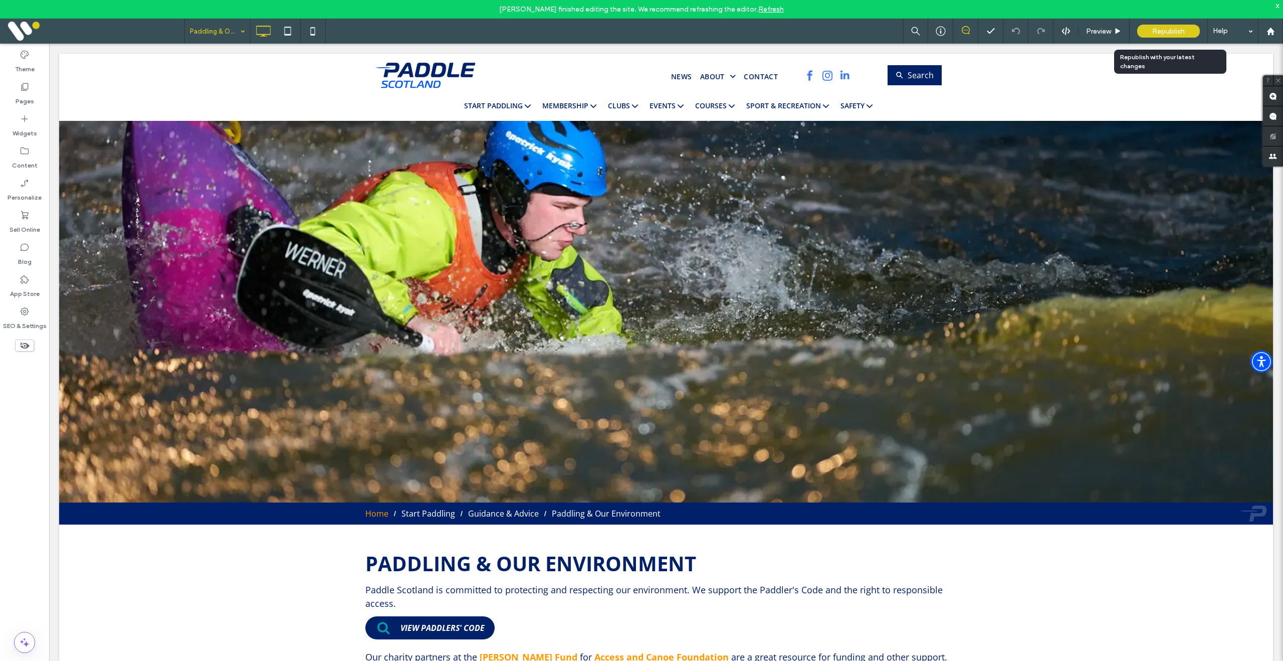
click at [1167, 30] on span "Republish" at bounding box center [1168, 31] width 33 height 9
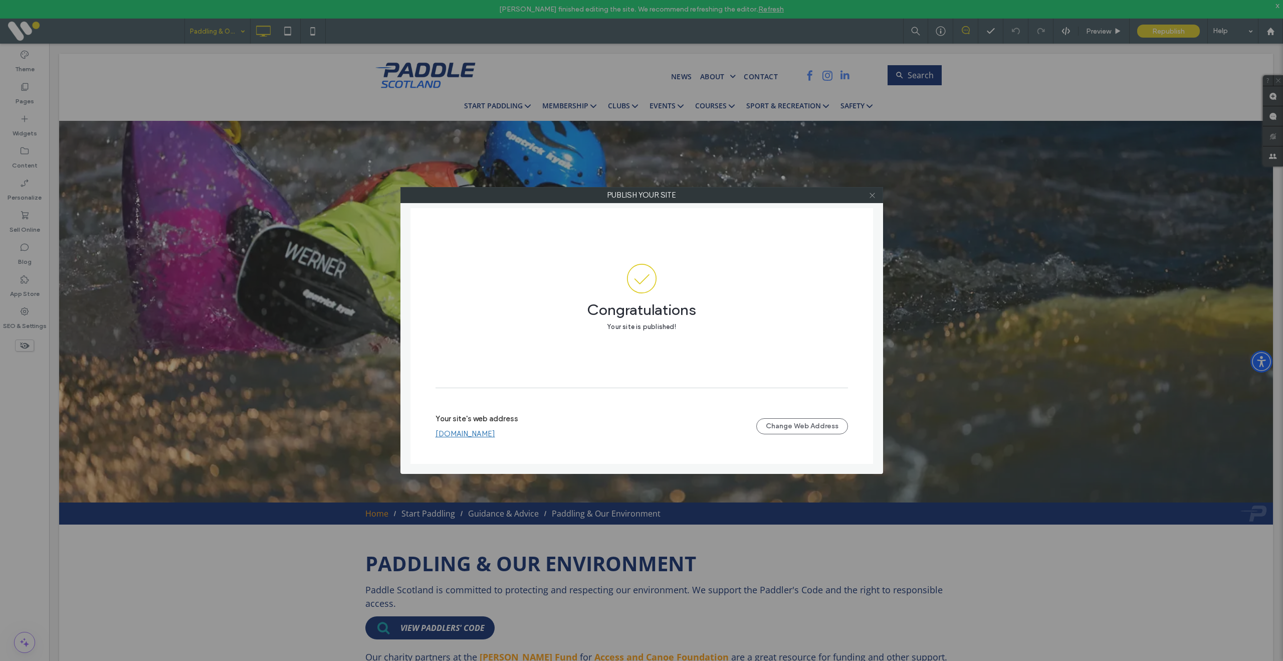
click at [873, 196] on icon at bounding box center [873, 195] width 8 height 8
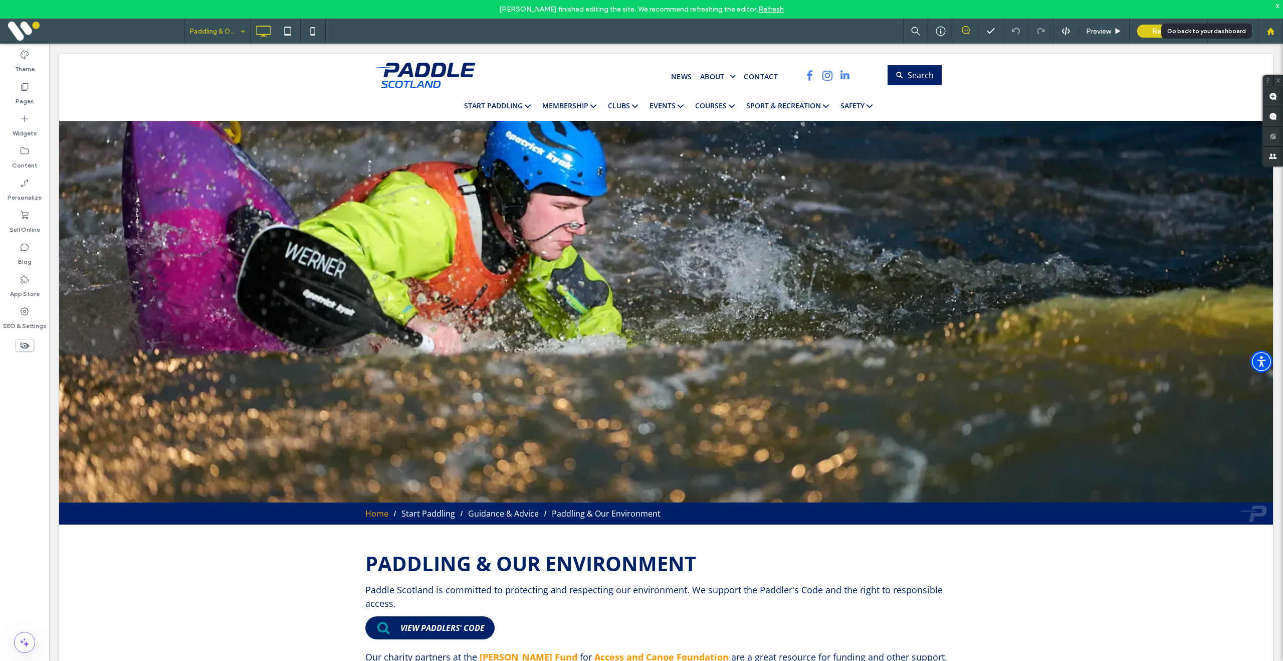
click at [1271, 31] on use at bounding box center [1270, 31] width 8 height 8
